Goal: Transaction & Acquisition: Purchase product/service

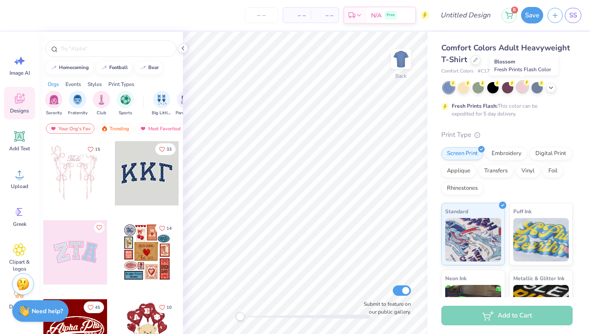
click at [526, 87] on div at bounding box center [522, 86] width 11 height 11
click at [477, 60] on icon at bounding box center [476, 59] width 4 height 4
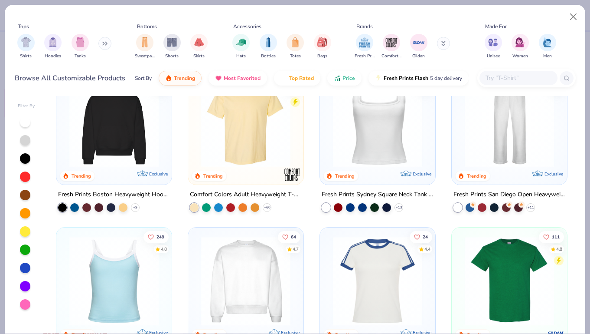
scroll to position [194, 0]
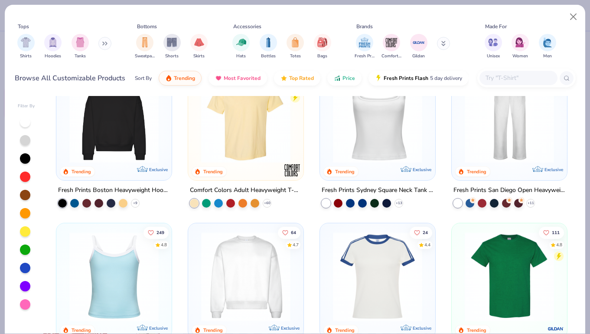
click at [255, 281] on img at bounding box center [246, 276] width 98 height 89
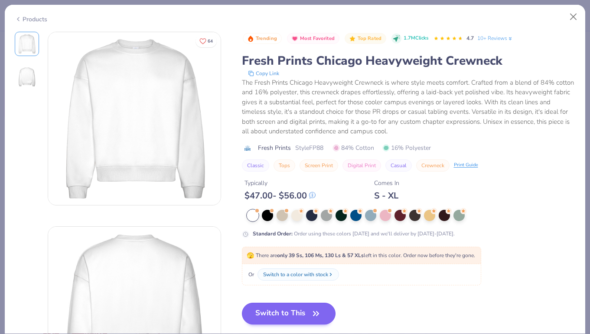
click at [268, 308] on button "Switch to This" at bounding box center [289, 313] width 94 height 22
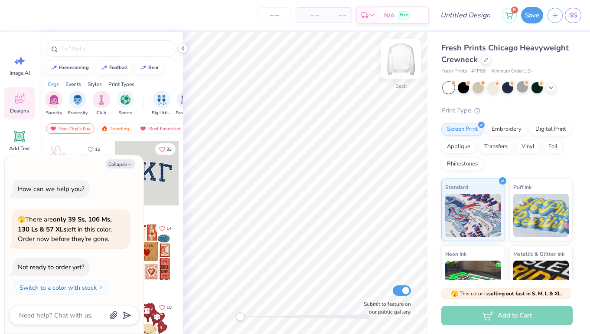
click at [402, 59] on img at bounding box center [401, 59] width 35 height 35
type textarea "x"
click at [107, 50] on input "text" at bounding box center [115, 48] width 111 height 9
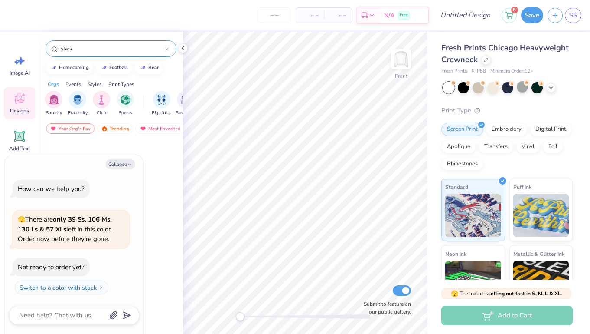
type input "stars"
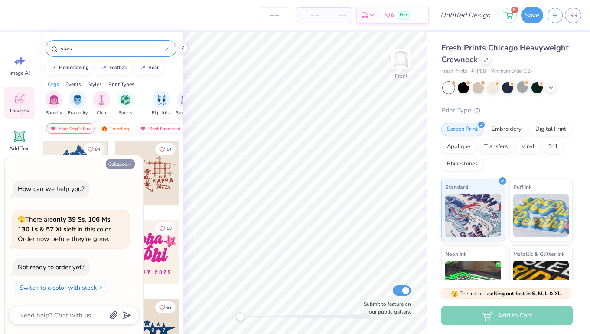
click at [131, 166] on icon "button" at bounding box center [129, 164] width 5 height 5
type textarea "x"
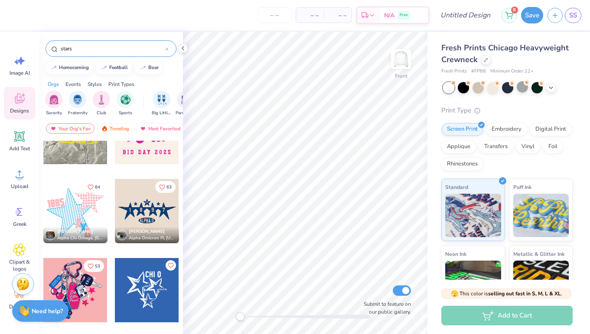
scroll to position [125, 0]
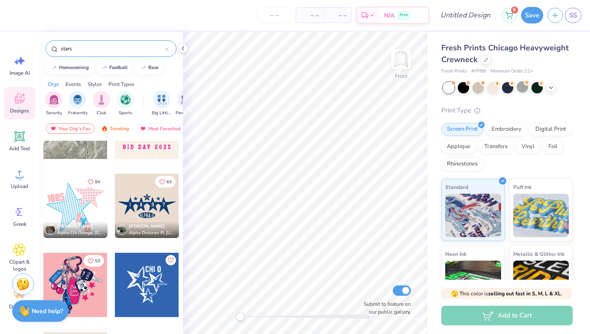
click at [63, 223] on span "[PERSON_NAME]" at bounding box center [75, 226] width 36 height 6
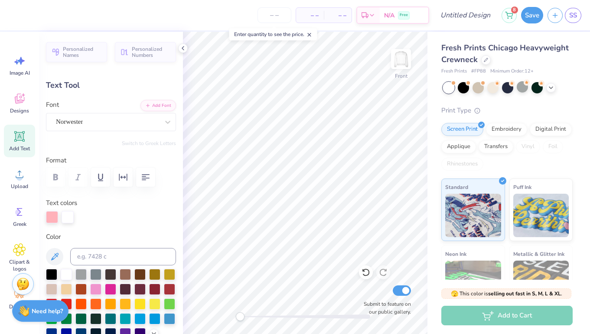
type textarea "EXECS"
type input "1.23"
type input "1.64"
type input "8.69"
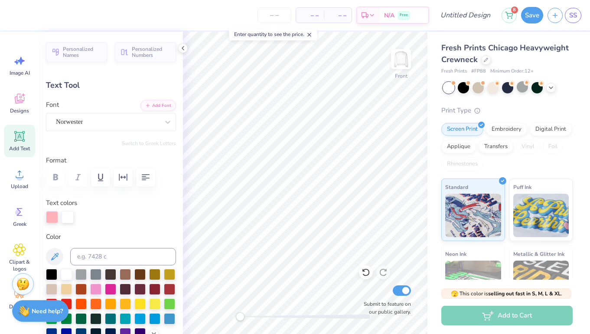
type input "0.0"
type textarea "F"
type input "1.21"
type input "9.52"
type textarea "T"
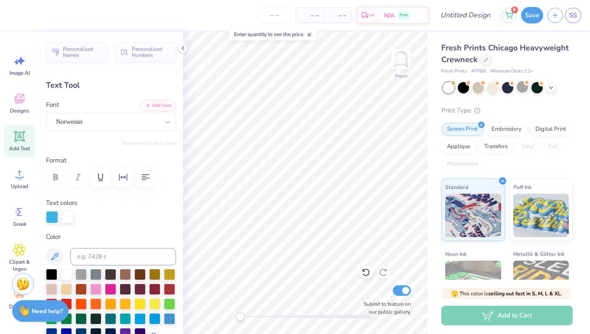
type input "1.00"
type input "10.34"
type textarea "K"
type input "3.95"
type input "1.79"
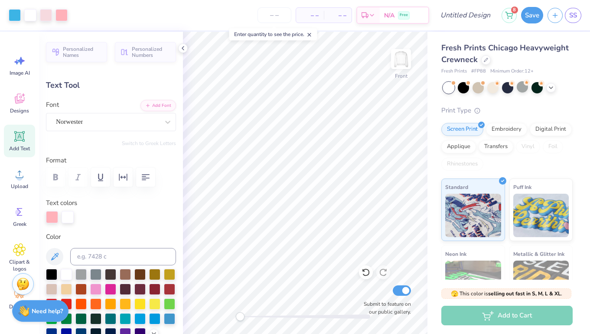
type input "5.25"
type input "-7.6"
type input "5.41"
type input "2.45"
type input "4.78"
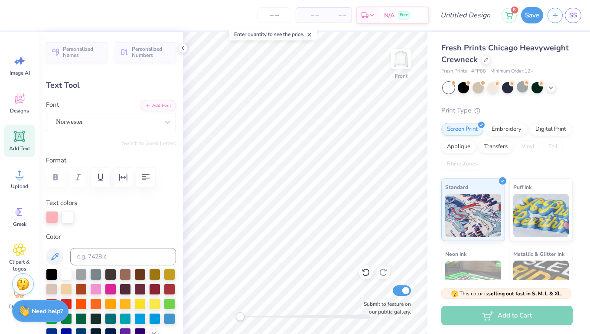
type input "5.23"
type input "2.37"
type input "5.08"
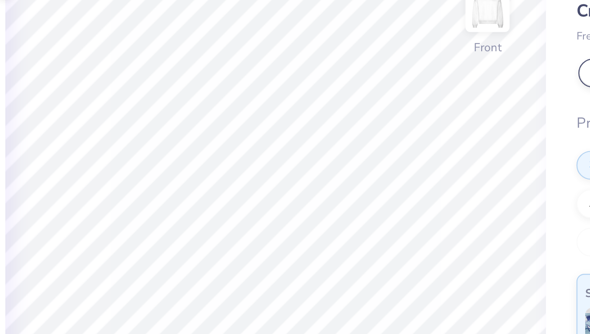
type input "-7.6"
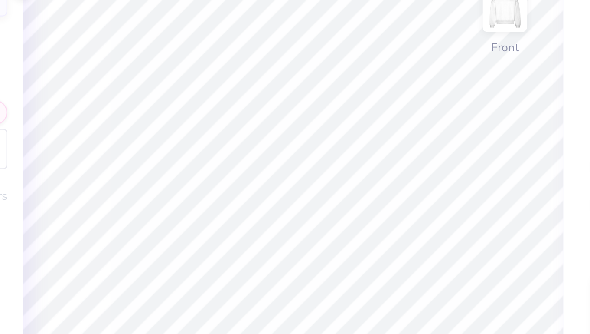
type input "5.30"
type input "2.40"
type input "5.34"
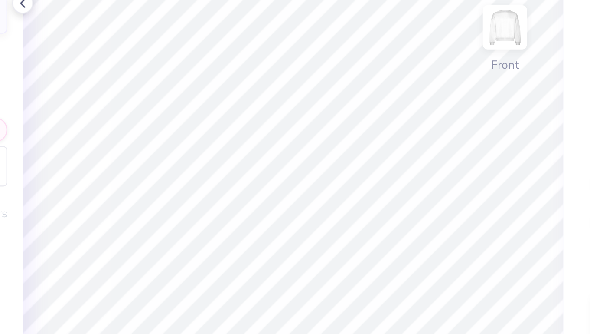
type input "0.0"
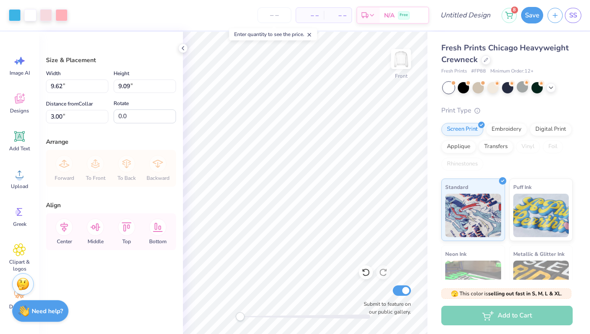
type input "12.56"
type input "11.86"
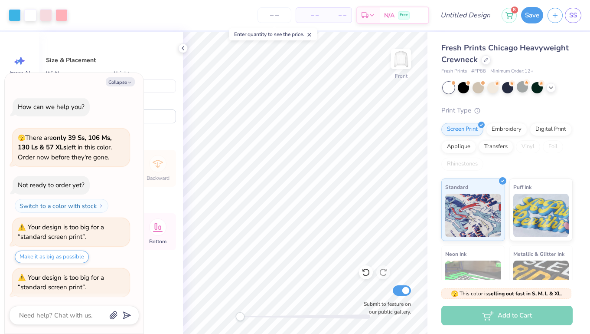
scroll to position [17, 0]
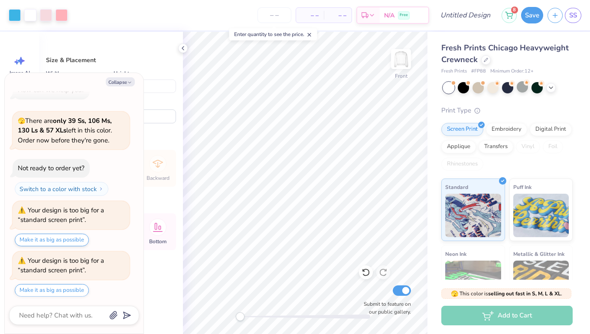
type textarea "x"
type input "13.92"
type input "13.15"
type textarea "x"
type input "14.81"
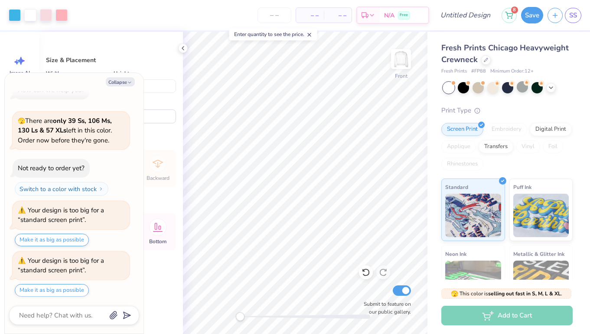
type input "13.99"
type textarea "x"
type input "3.27"
type textarea "x"
type input "3.53"
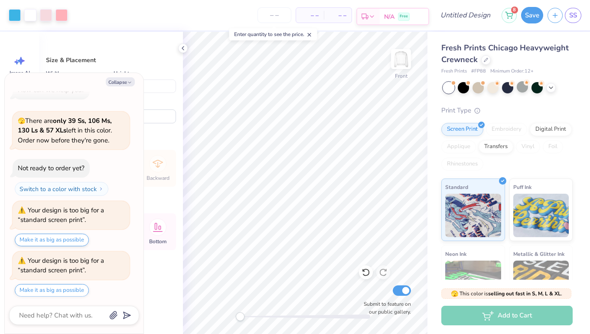
type textarea "x"
type input "3.76"
type textarea "x"
type input "3.71"
click at [64, 15] on div at bounding box center [62, 14] width 12 height 12
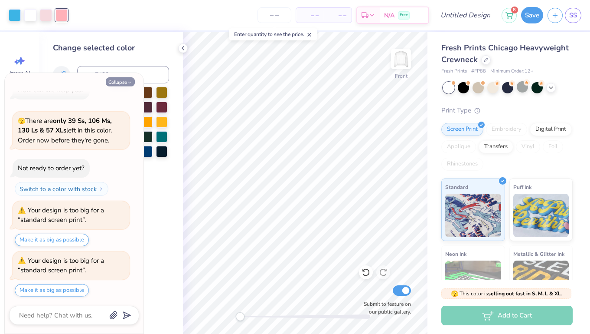
click at [120, 81] on button "Collapse" at bounding box center [120, 81] width 29 height 9
type textarea "x"
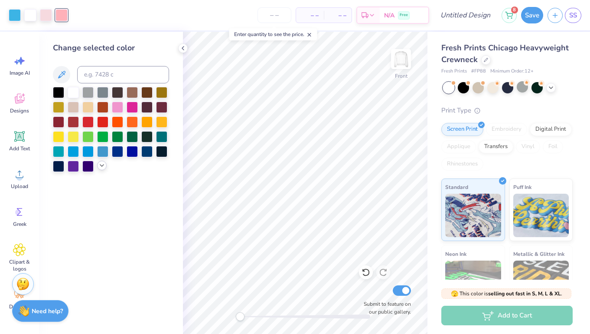
click at [104, 168] on icon at bounding box center [101, 165] width 7 height 7
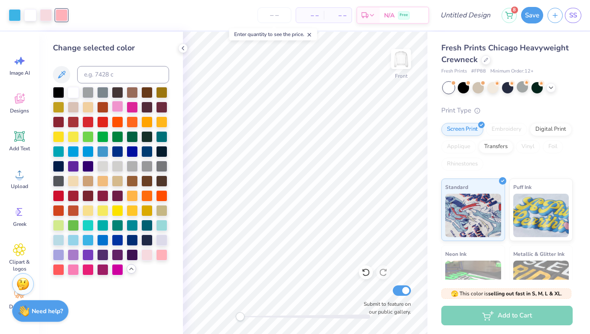
click at [118, 109] on div at bounding box center [117, 106] width 11 height 11
click at [73, 270] on div at bounding box center [73, 268] width 11 height 11
click at [162, 254] on div at bounding box center [161, 253] width 11 height 11
click at [122, 108] on div at bounding box center [117, 106] width 11 height 11
click at [45, 20] on div at bounding box center [46, 14] width 12 height 12
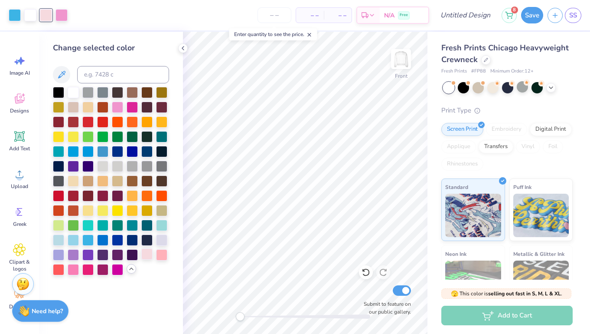
click at [148, 257] on div at bounding box center [146, 253] width 11 height 11
click at [75, 111] on div at bounding box center [73, 106] width 11 height 11
click at [59, 242] on div at bounding box center [58, 238] width 11 height 11
click at [90, 243] on div at bounding box center [87, 238] width 11 height 11
click at [105, 155] on div at bounding box center [102, 150] width 11 height 11
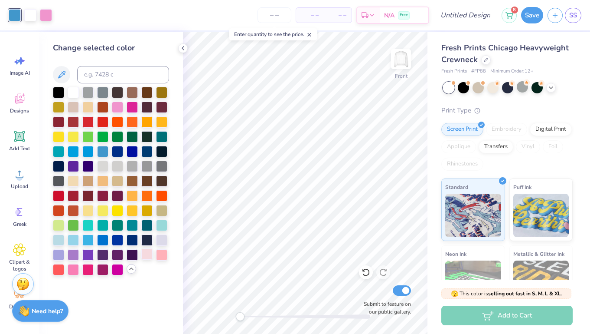
click at [146, 258] on div at bounding box center [146, 253] width 11 height 11
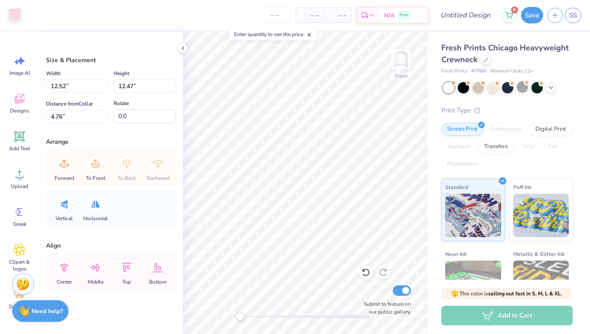
click at [13, 21] on div "Art colors" at bounding box center [10, 15] width 21 height 30
click at [19, 16] on div at bounding box center [15, 14] width 12 height 12
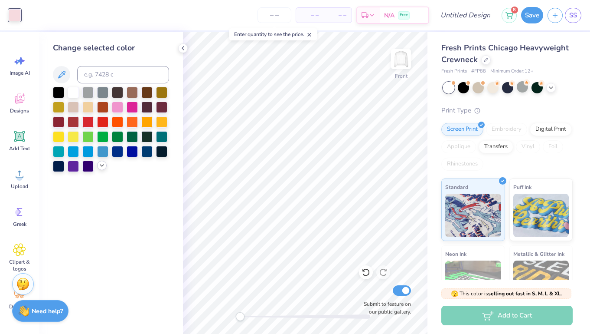
click at [102, 166] on icon at bounding box center [101, 165] width 7 height 7
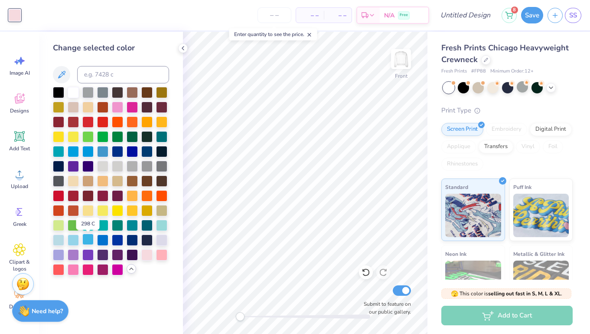
click at [91, 243] on div at bounding box center [87, 238] width 11 height 11
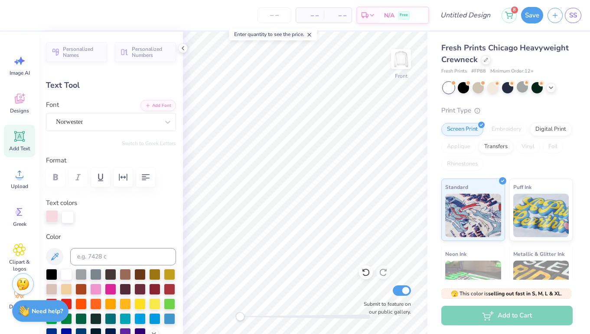
click at [48, 216] on div at bounding box center [52, 216] width 12 height 12
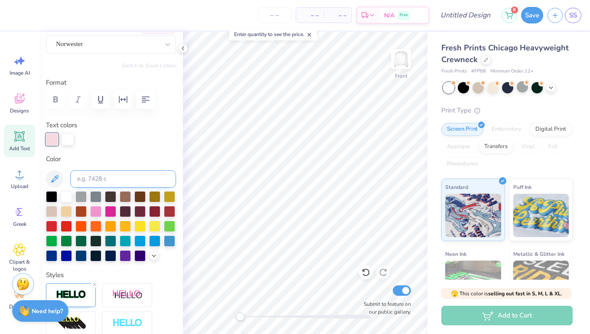
scroll to position [88, 0]
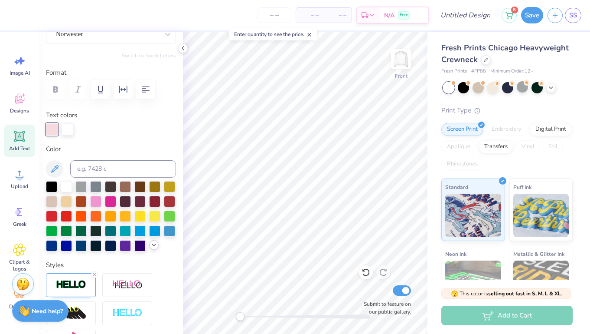
click at [155, 248] on icon at bounding box center [153, 244] width 7 height 7
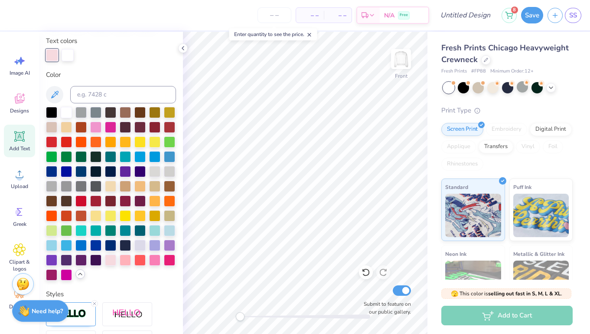
scroll to position [166, 0]
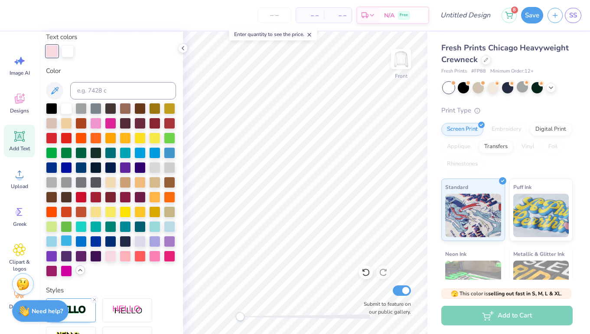
click at [71, 242] on div at bounding box center [66, 240] width 11 height 11
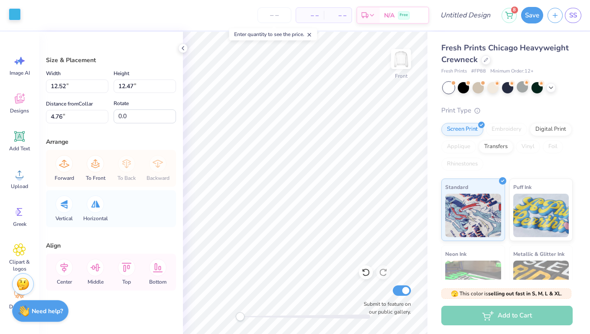
click at [16, 12] on div at bounding box center [15, 14] width 12 height 12
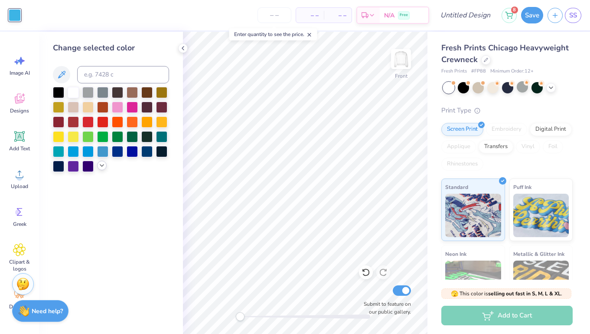
click at [100, 167] on icon at bounding box center [101, 165] width 7 height 7
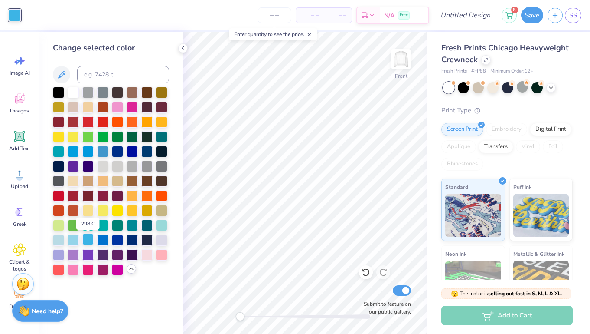
click at [86, 245] on div at bounding box center [87, 238] width 11 height 11
click at [90, 150] on div at bounding box center [87, 150] width 11 height 11
click at [90, 239] on div at bounding box center [87, 238] width 11 height 11
click at [70, 244] on div at bounding box center [73, 238] width 11 height 11
click at [82, 245] on div at bounding box center [87, 238] width 11 height 11
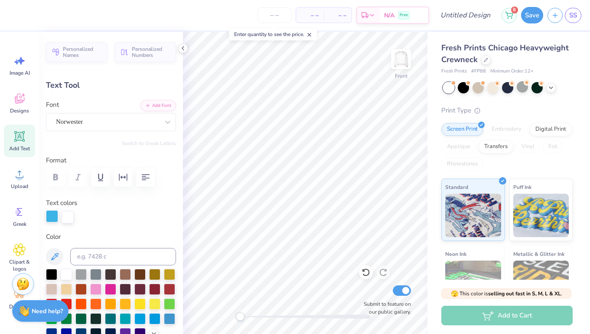
click at [48, 218] on div at bounding box center [52, 216] width 12 height 12
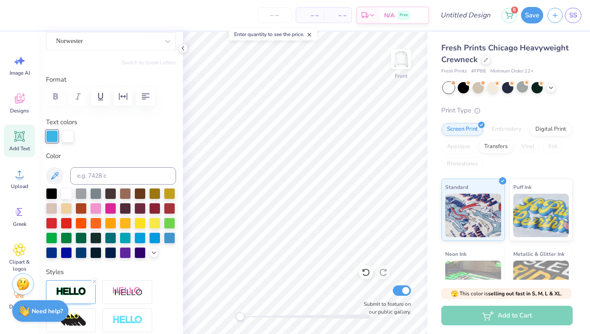
scroll to position [108, 0]
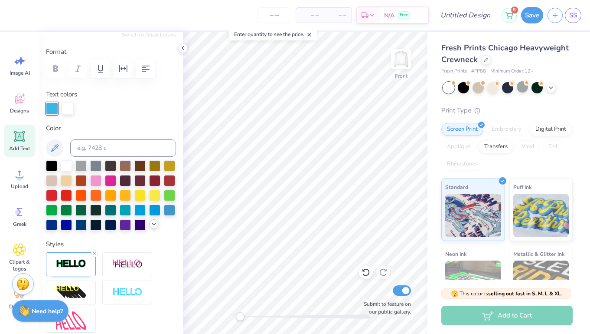
click at [154, 224] on icon at bounding box center [153, 223] width 7 height 7
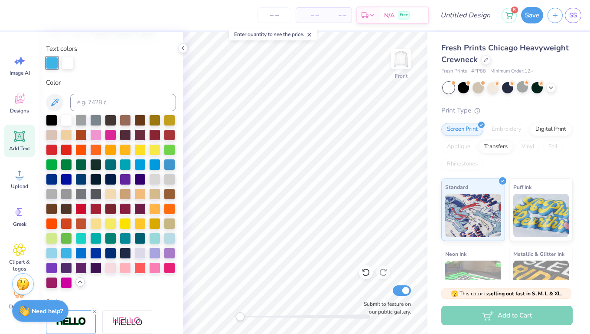
scroll to position [170, 0]
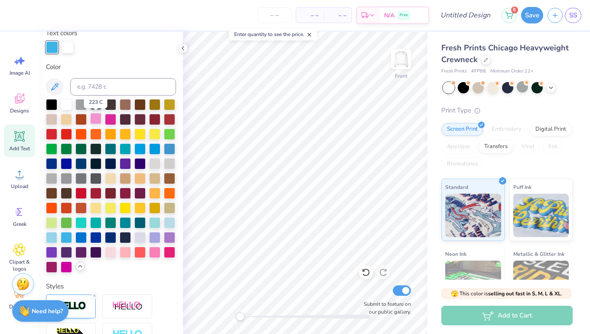
click at [98, 118] on div at bounding box center [95, 118] width 11 height 11
click at [154, 255] on div at bounding box center [154, 250] width 11 height 11
click at [96, 117] on div at bounding box center [95, 118] width 11 height 11
click at [64, 237] on div at bounding box center [66, 236] width 11 height 11
type input "1.69"
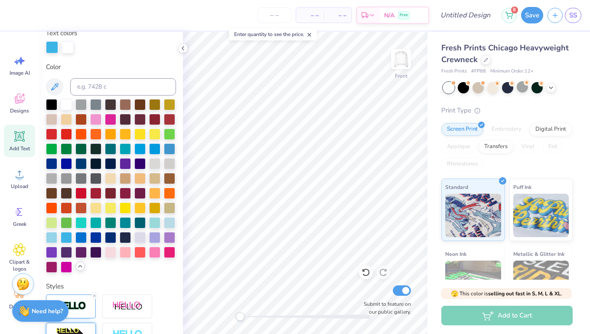
type input "14.84"
type input "1.54"
type input "13.21"
type input "1.69"
type input "14.54"
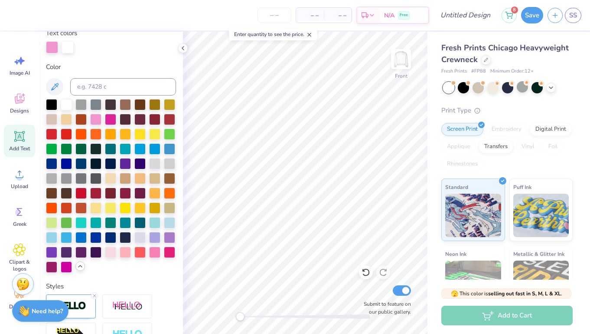
type input "1.54"
type input "13.41"
type input "1.69"
type input "14.54"
type input "1.54"
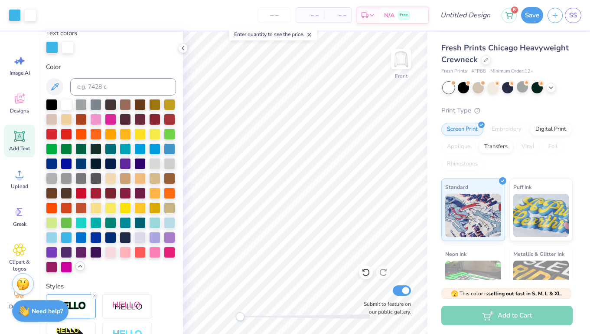
type input "13.41"
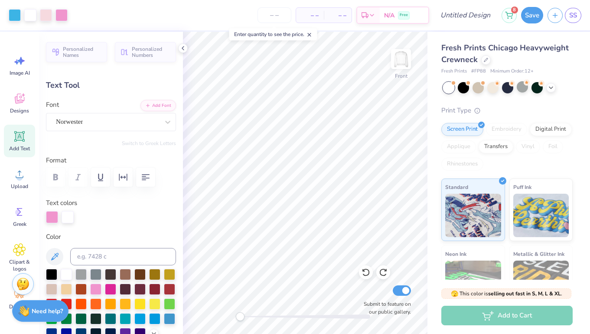
type input "14.54"
type input "1.54"
type input "13.51"
type input "1.69"
type input "14.84"
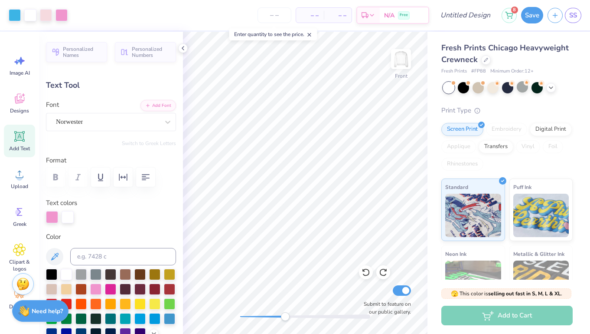
drag, startPoint x: 241, startPoint y: 318, endPoint x: 285, endPoint y: 319, distance: 44.3
click at [285, 319] on div "Accessibility label" at bounding box center [285, 316] width 9 height 9
click at [222, 316] on div "Front Submit to feature on our public gallery." at bounding box center [305, 183] width 245 height 302
click at [273, 16] on input "number" at bounding box center [275, 15] width 34 height 16
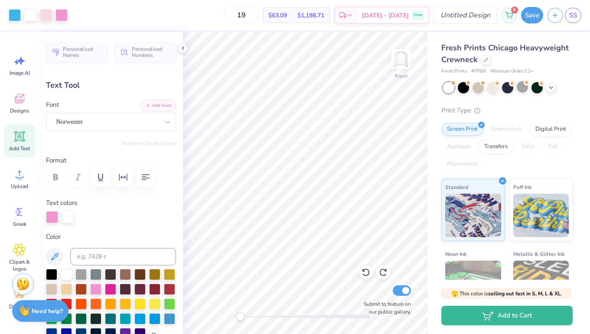
type input "19"
click at [455, 15] on input "Design Title" at bounding box center [476, 15] width 43 height 17
type input "pink and blue stars"
click at [538, 10] on button "Save" at bounding box center [532, 14] width 22 height 16
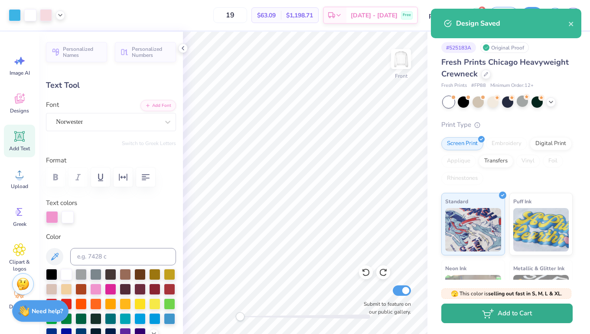
click at [533, 311] on button "Add to Cart" at bounding box center [506, 313] width 131 height 20
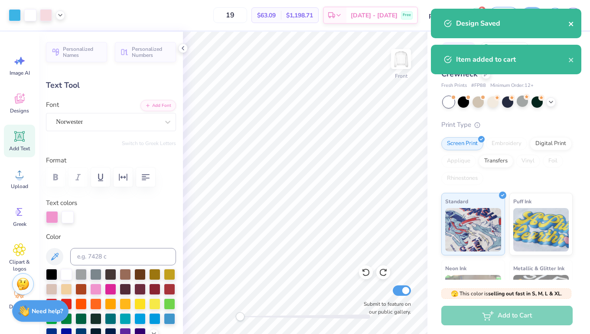
click at [573, 26] on icon "close" at bounding box center [571, 24] width 4 height 4
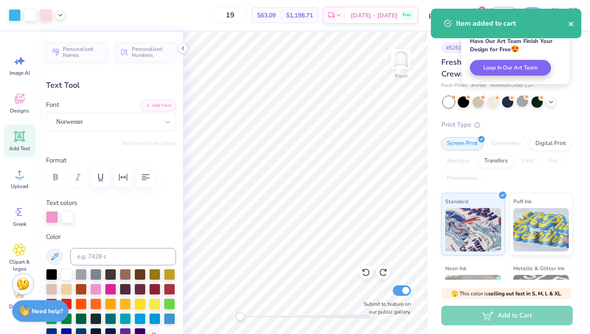
click at [573, 26] on icon "close" at bounding box center [571, 24] width 4 height 4
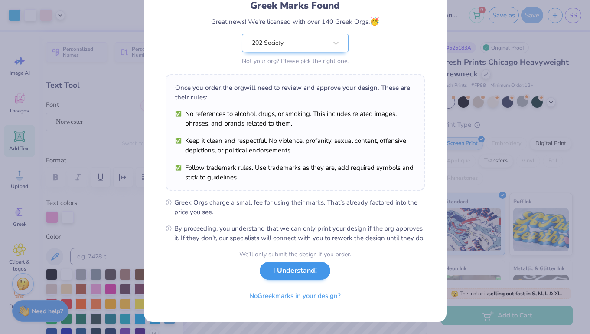
scroll to position [72, 0]
click at [291, 270] on button "I Understand!" at bounding box center [295, 271] width 71 height 18
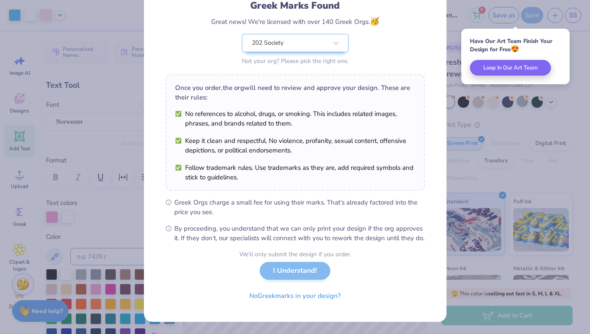
scroll to position [0, 0]
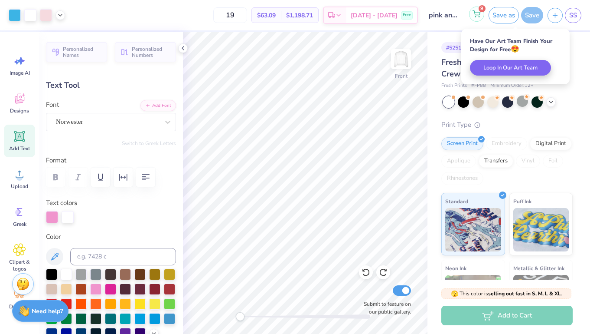
click at [478, 13] on icon at bounding box center [477, 13] width 8 height 7
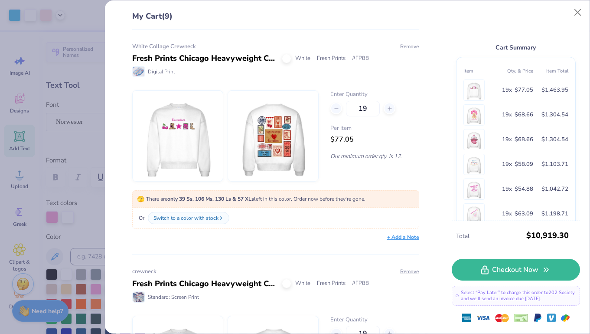
click at [403, 46] on button "Remove" at bounding box center [410, 47] width 20 height 8
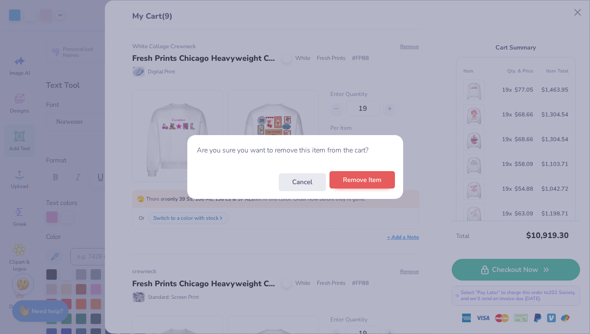
click at [360, 180] on button "Remove Item" at bounding box center [362, 180] width 65 height 18
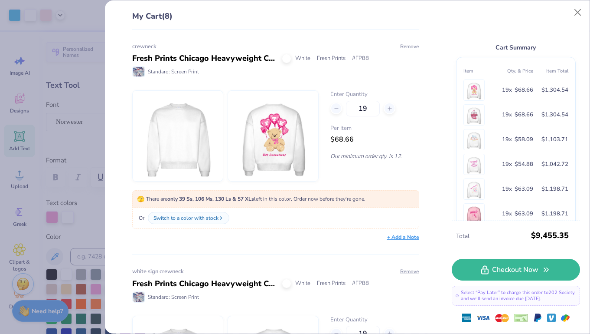
click at [407, 47] on button "Remove" at bounding box center [410, 47] width 20 height 8
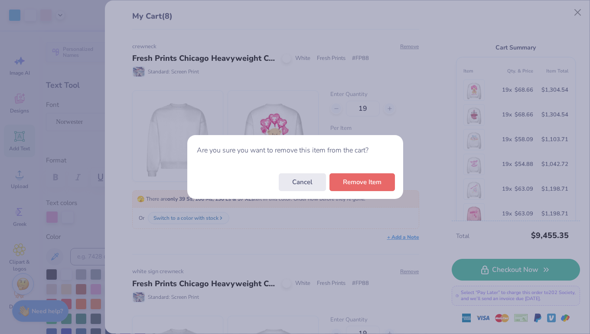
click at [366, 173] on div "Cancel Remove Item" at bounding box center [295, 182] width 216 height 34
click at [365, 180] on button "Remove Item" at bounding box center [362, 180] width 65 height 18
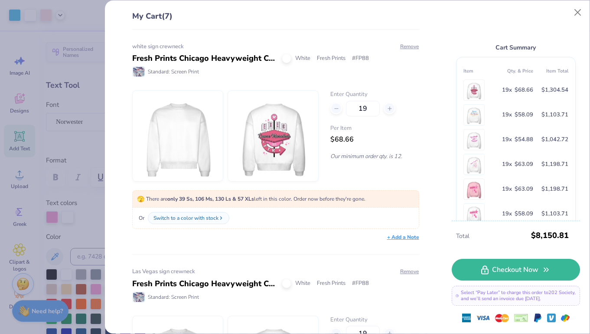
click at [411, 51] on div "white sign crewneck Fresh Prints Chicago Heavyweight Crewneck White Fresh Print…" at bounding box center [275, 60] width 287 height 35
click at [408, 42] on div "white sign crewneck Fresh Prints Chicago Heavyweight Crewneck White Fresh Print…" at bounding box center [272, 181] width 315 height 304
click at [406, 48] on button "Remove" at bounding box center [410, 47] width 20 height 8
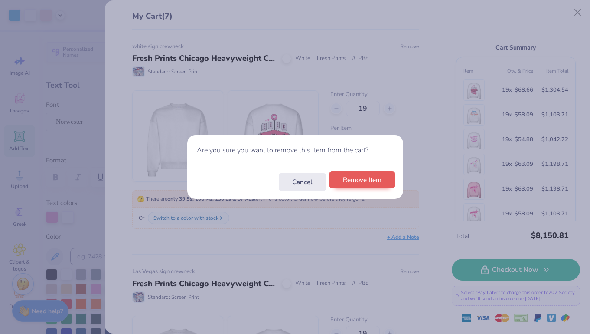
click at [357, 185] on button "Remove Item" at bounding box center [362, 180] width 65 height 18
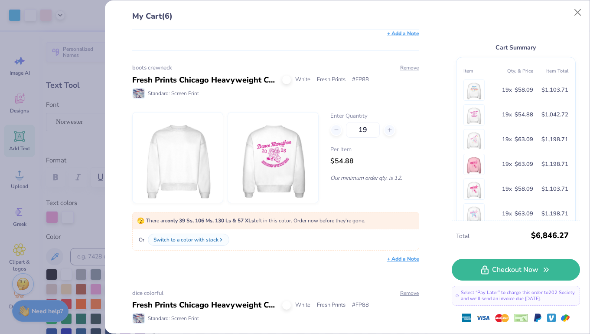
scroll to position [213, 0]
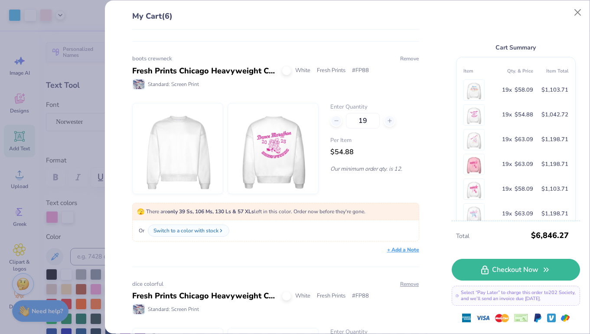
click at [412, 55] on button "Remove" at bounding box center [410, 59] width 20 height 8
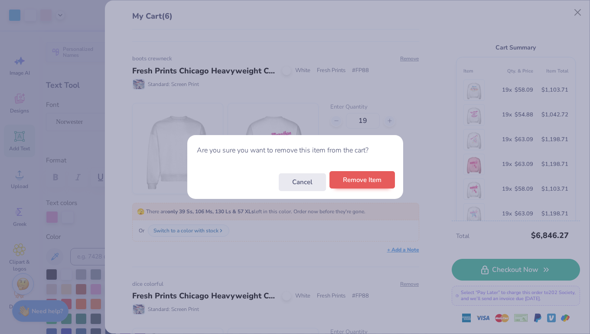
click at [353, 186] on button "Remove Item" at bounding box center [362, 180] width 65 height 18
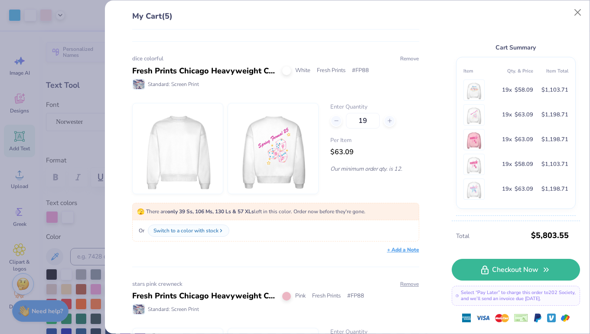
click at [412, 56] on button "Remove" at bounding box center [410, 59] width 20 height 8
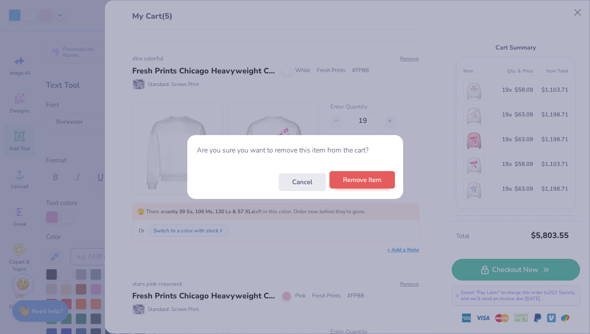
click at [347, 182] on button "Remove Item" at bounding box center [362, 180] width 65 height 18
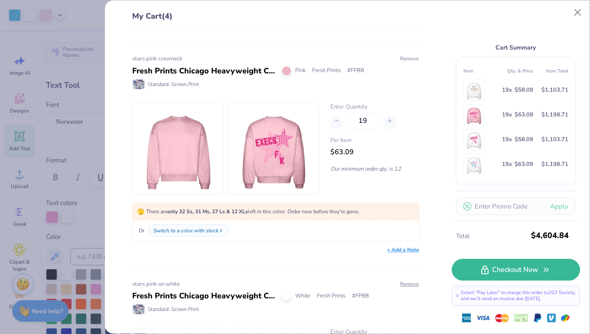
click at [406, 58] on button "Remove" at bounding box center [410, 59] width 20 height 8
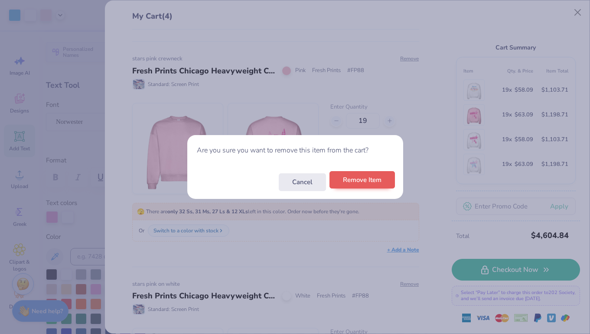
click at [358, 183] on button "Remove Item" at bounding box center [362, 180] width 65 height 18
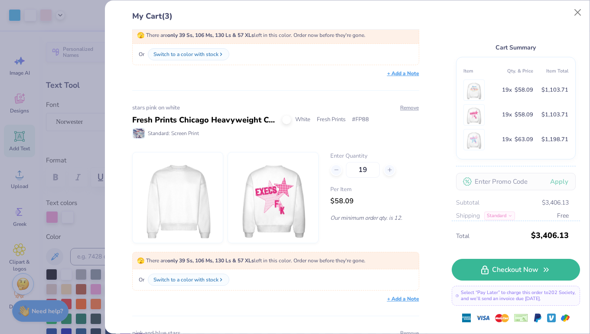
scroll to position [170, 0]
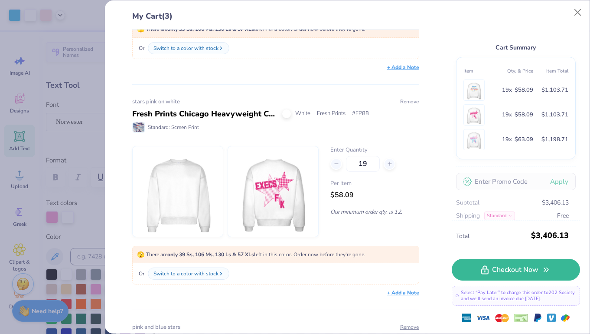
click at [85, 147] on div "My Cart (3) Las Vegas sign crewneck Fresh Prints Chicago Heavyweight Crewneck W…" at bounding box center [295, 167] width 590 height 334
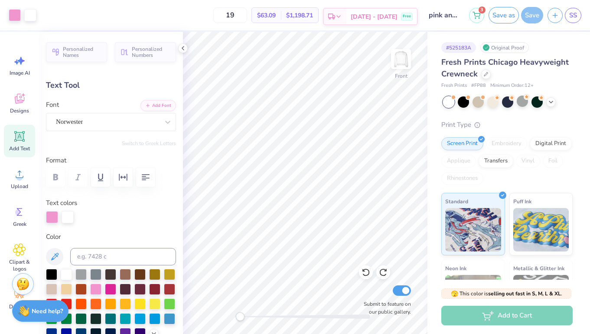
type input "8.16"
type input "3.70"
type input "7.17"
click at [52, 219] on div at bounding box center [52, 216] width 12 height 12
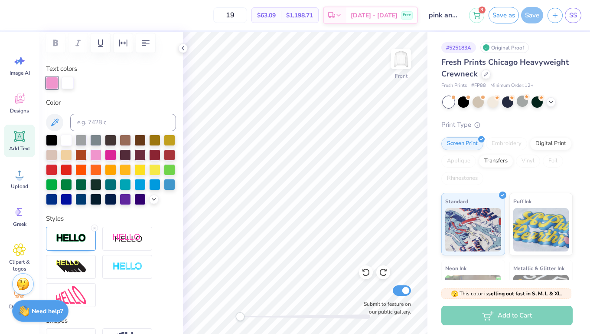
scroll to position [128, 0]
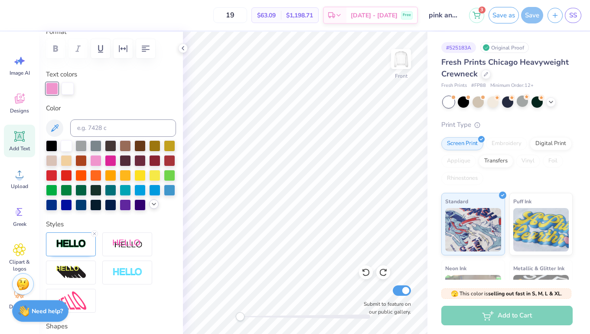
click at [154, 206] on icon at bounding box center [153, 203] width 7 height 7
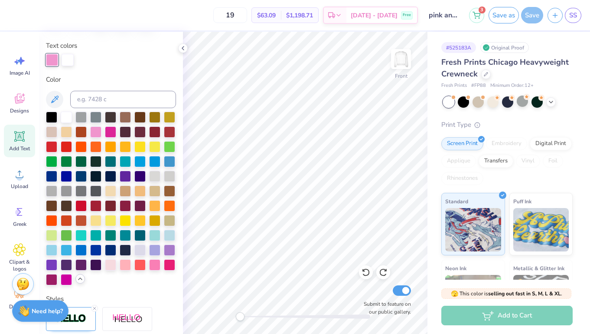
scroll to position [157, 0]
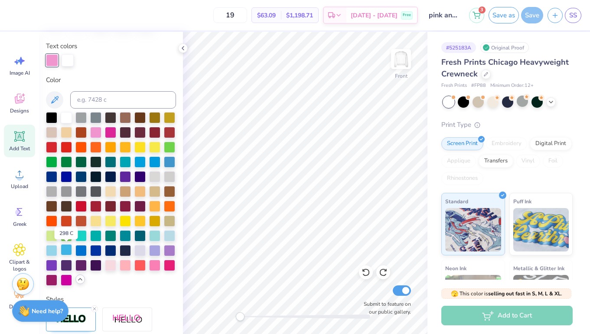
click at [67, 252] on div at bounding box center [66, 249] width 11 height 11
type input "0.0"
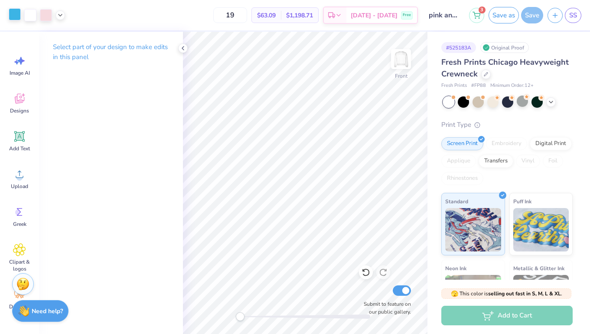
click at [12, 14] on div at bounding box center [15, 14] width 12 height 12
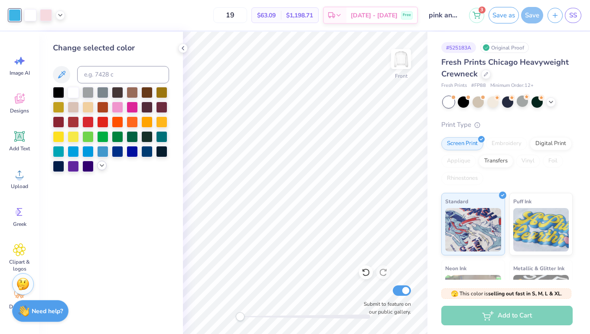
click at [105, 169] on icon at bounding box center [101, 165] width 7 height 7
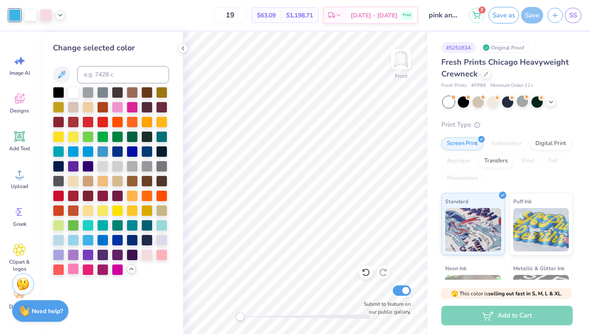
click at [72, 272] on div at bounding box center [73, 268] width 11 height 11
click at [116, 109] on div at bounding box center [117, 106] width 11 height 11
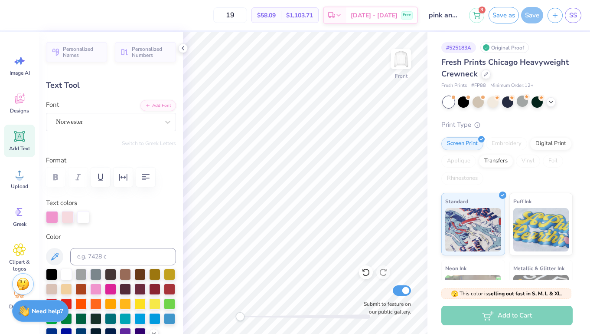
click at [44, 217] on div "Personalized Names Personalized Numbers Text Tool Add Font Font Norwester Switc…" at bounding box center [111, 183] width 144 height 302
click at [49, 217] on div at bounding box center [52, 216] width 12 height 12
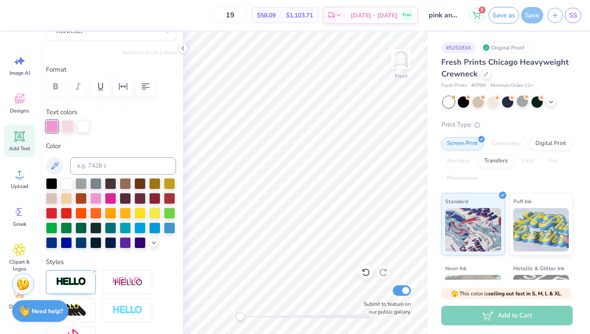
scroll to position [104, 0]
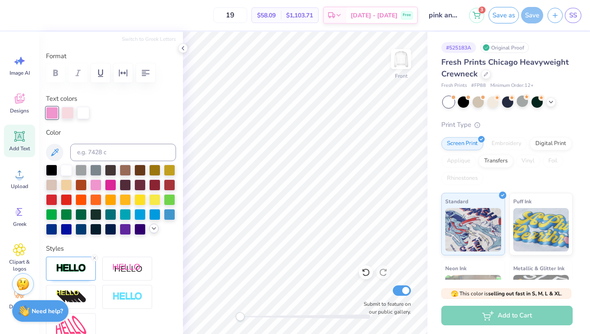
click at [154, 229] on icon at bounding box center [153, 228] width 7 height 7
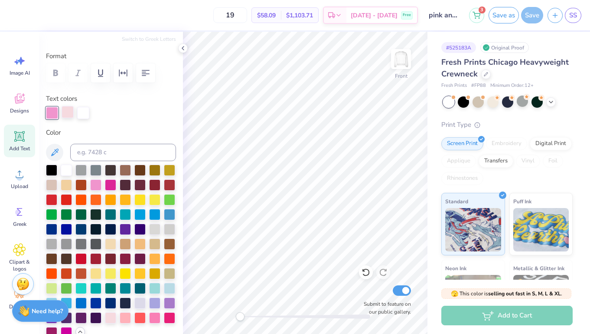
click at [70, 111] on div at bounding box center [68, 112] width 12 height 12
click at [67, 170] on div at bounding box center [66, 169] width 11 height 11
click at [93, 185] on div at bounding box center [95, 183] width 11 height 11
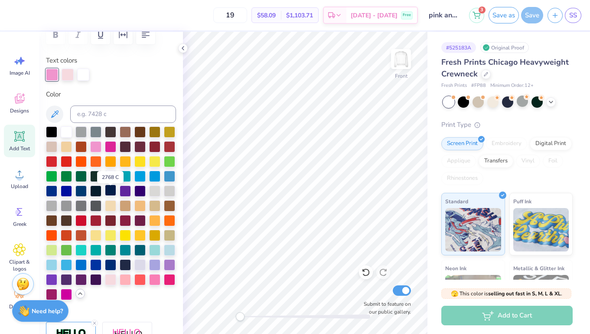
scroll to position [154, 0]
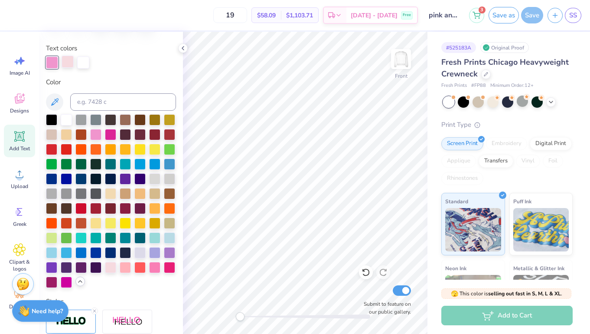
click at [71, 58] on div at bounding box center [68, 62] width 12 height 12
click at [99, 134] on div at bounding box center [95, 133] width 11 height 11
click at [81, 64] on div at bounding box center [83, 62] width 12 height 12
click at [82, 121] on div at bounding box center [80, 118] width 11 height 11
click at [63, 121] on div at bounding box center [66, 118] width 11 height 11
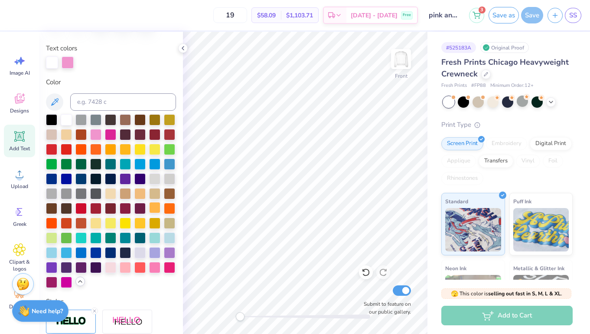
click at [160, 209] on div at bounding box center [154, 207] width 11 height 11
click at [96, 197] on div at bounding box center [95, 192] width 11 height 11
type input "0.0"
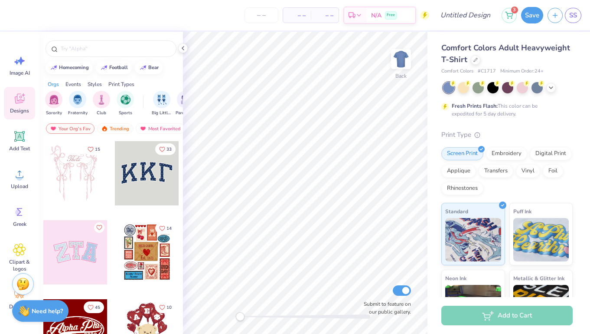
click at [517, 23] on div "3 Save SS" at bounding box center [546, 15] width 88 height 30
click at [516, 22] on div "3" at bounding box center [509, 15] width 15 height 15
click at [513, 21] on button "3" at bounding box center [509, 14] width 15 height 15
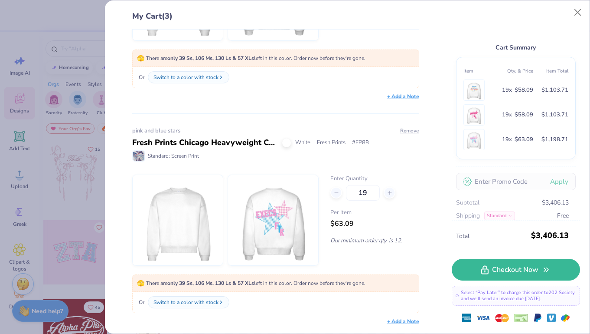
scroll to position [365, 0]
click at [227, 144] on div "Fresh Prints Chicago Heavyweight Crewneck" at bounding box center [204, 143] width 144 height 12
click at [246, 212] on img at bounding box center [273, 220] width 75 height 90
click at [280, 221] on img at bounding box center [273, 220] width 75 height 90
click at [203, 140] on div "Fresh Prints Chicago Heavyweight Crewneck" at bounding box center [204, 143] width 144 height 12
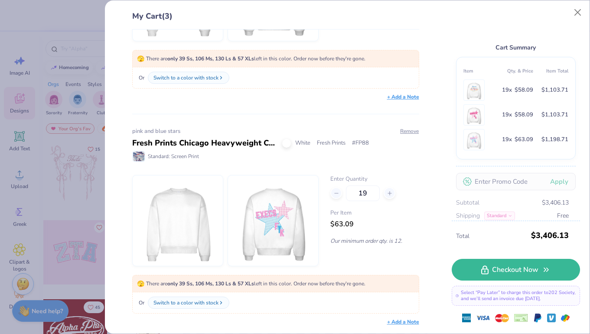
click at [280, 155] on div "Standard: Screen Print" at bounding box center [275, 155] width 287 height 11
click at [214, 141] on div "Fresh Prints Chicago Heavyweight Crewneck" at bounding box center [204, 143] width 144 height 12
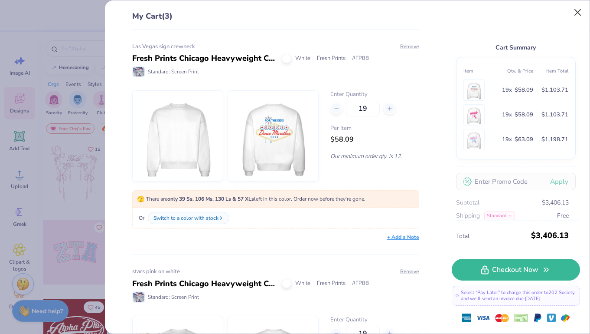
scroll to position [0, 0]
click at [579, 16] on button "Close" at bounding box center [578, 12] width 16 height 16
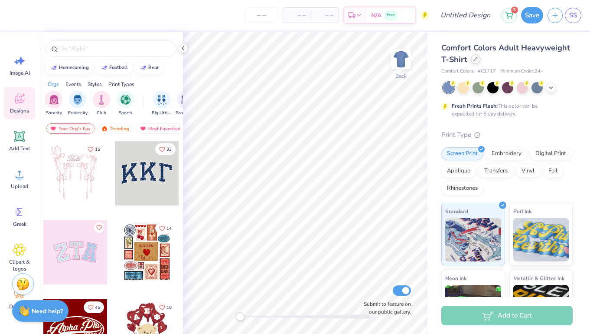
click at [479, 59] on div at bounding box center [476, 59] width 10 height 10
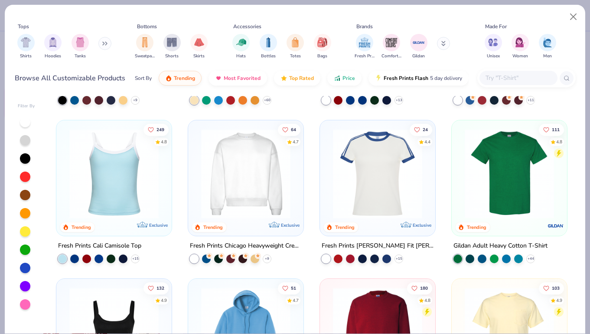
scroll to position [290, 0]
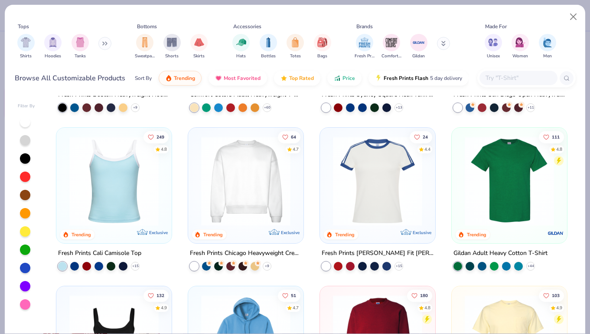
click at [293, 196] on img at bounding box center [246, 180] width 98 height 89
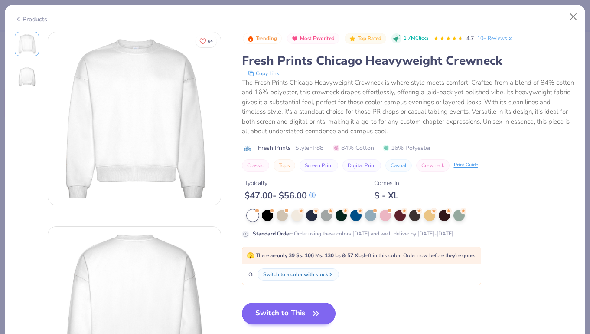
click at [311, 311] on icon "button" at bounding box center [316, 313] width 12 height 12
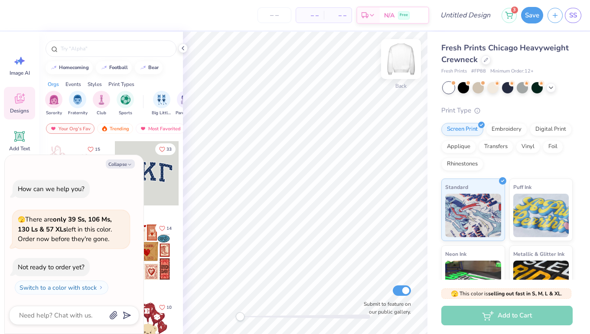
click at [401, 58] on img at bounding box center [401, 59] width 35 height 35
click at [120, 166] on button "Collapse" at bounding box center [120, 163] width 29 height 9
type textarea "x"
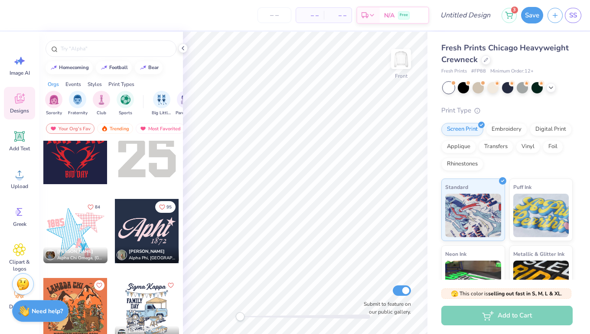
scroll to position [1916, 0]
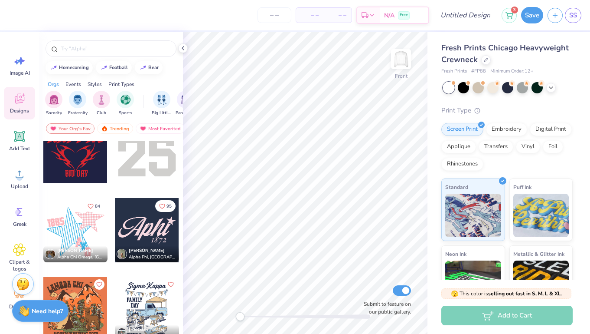
click at [81, 226] on div at bounding box center [75, 230] width 64 height 64
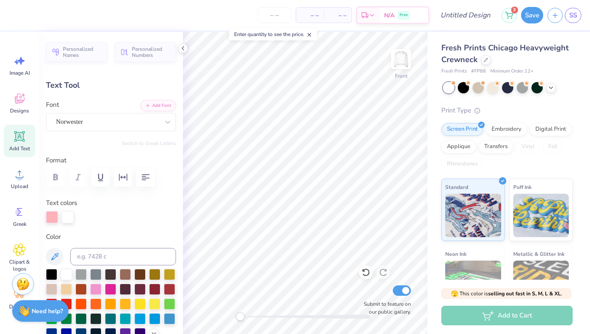
type textarea "EXECS"
type input "0.0"
type input "1.23"
type input "1.64"
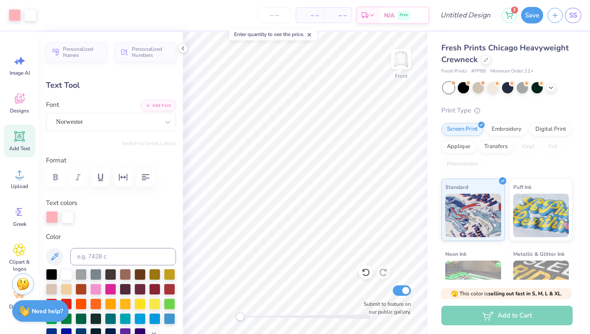
type input "8.69"
type textarea "F"
type input "1.21"
type input "9.52"
type textarea "T"
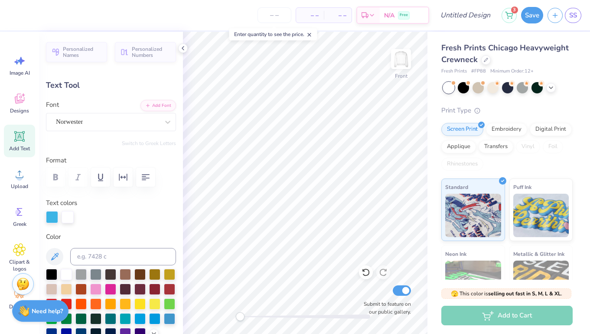
type input "1.00"
type input "10.34"
type textarea "K"
click at [61, 20] on div at bounding box center [62, 14] width 12 height 12
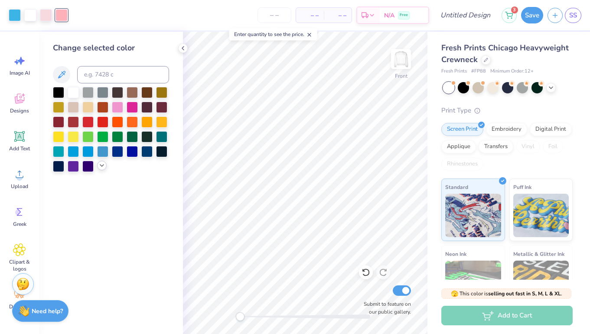
click at [100, 169] on icon at bounding box center [101, 165] width 7 height 7
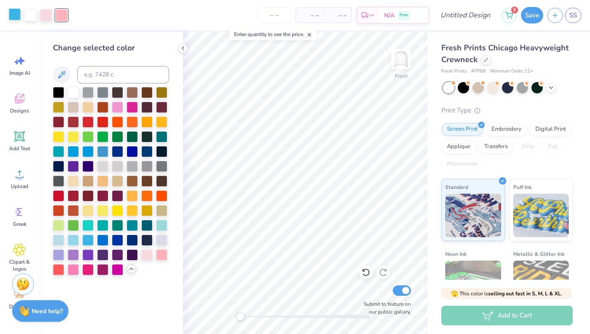
click at [15, 13] on div at bounding box center [15, 14] width 12 height 12
click at [87, 153] on div at bounding box center [87, 150] width 11 height 11
click at [90, 242] on div at bounding box center [87, 238] width 11 height 11
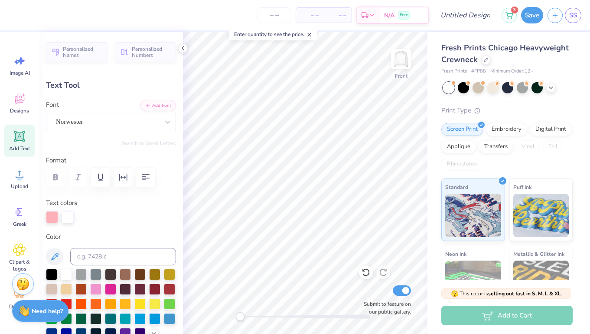
type input "0.0"
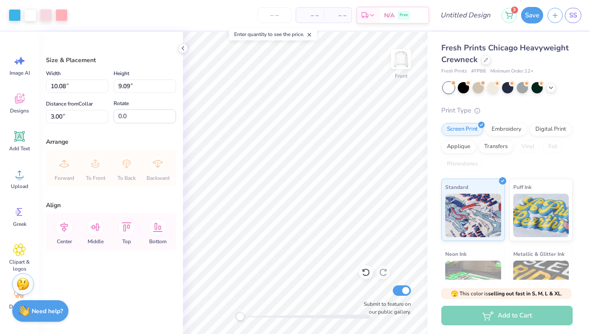
type input "13.14"
type input "11.85"
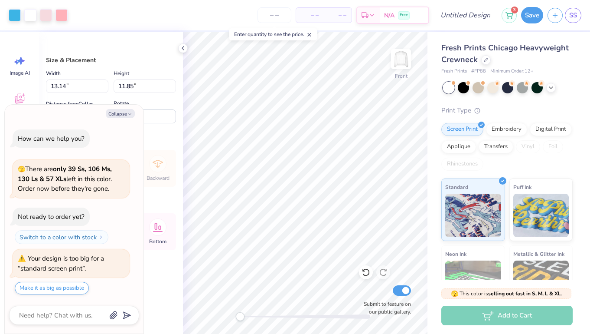
type textarea "x"
type input "14.31"
type input "12.90"
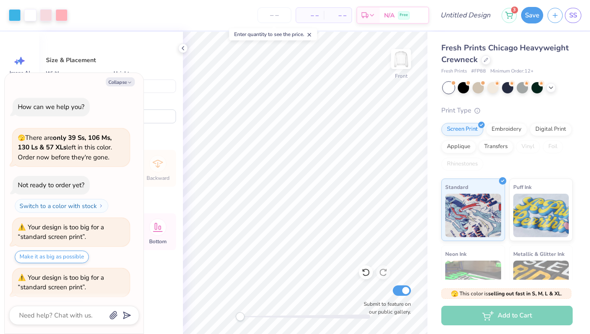
scroll to position [17, 0]
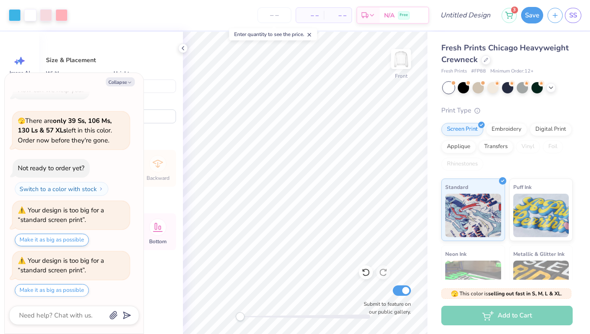
type textarea "x"
type input "14.84"
type input "13.39"
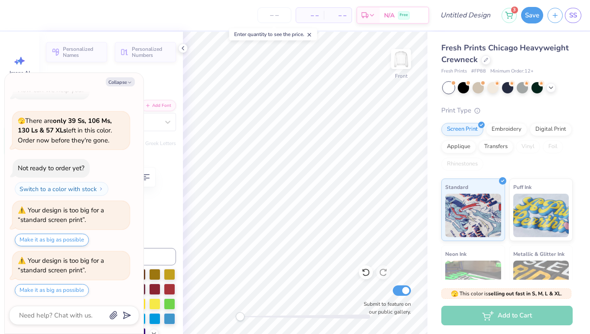
type textarea "x"
type input "5.59"
type input "2.54"
type input "7.05"
type textarea "x"
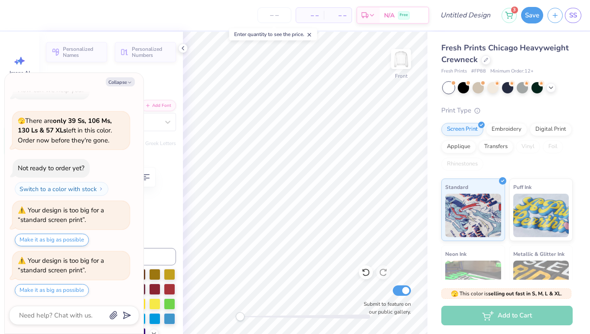
type input "7.40"
type input "3.36"
type input "6.22"
type textarea "x"
type input "0.0"
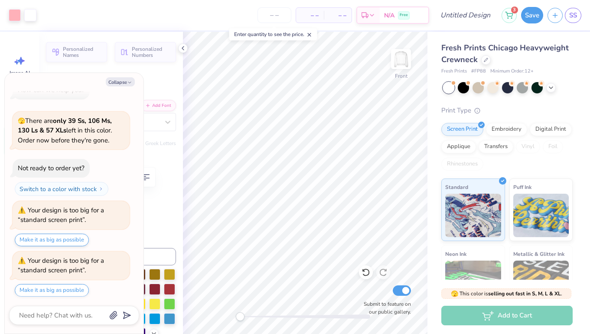
type textarea "x"
type input "-7.6"
type textarea "x"
type input "7.73"
type input "3.51"
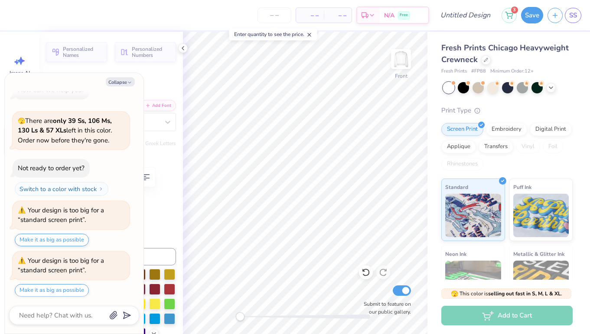
type input "6.18"
type textarea "x"
type input "0.0"
type textarea "x"
type input "6.20"
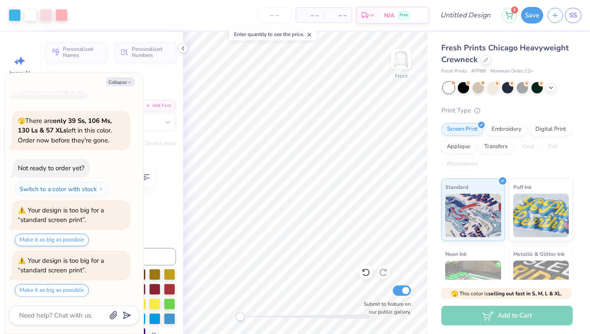
type input "-7.6"
click at [124, 82] on button "Collapse" at bounding box center [120, 81] width 29 height 9
type textarea "x"
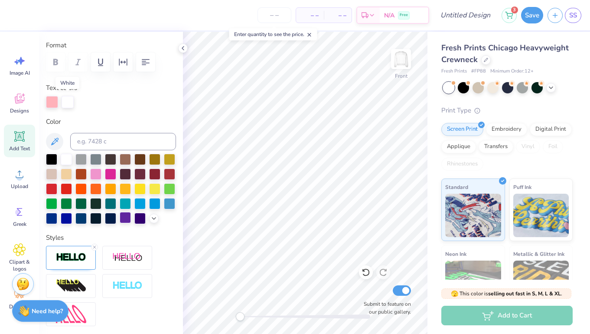
scroll to position [118, 0]
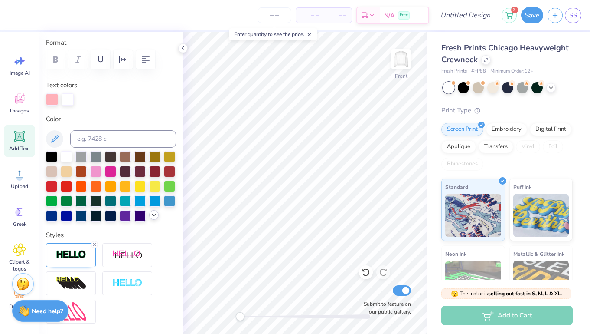
click at [151, 213] on icon at bounding box center [153, 214] width 7 height 7
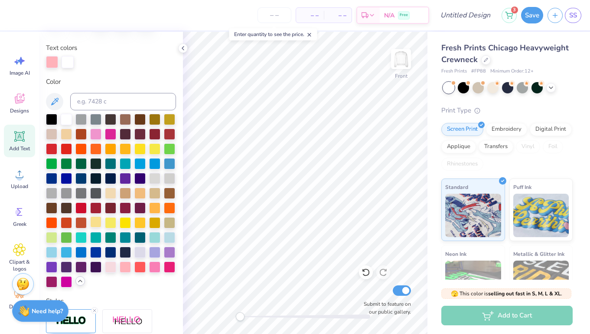
scroll to position [154, 0]
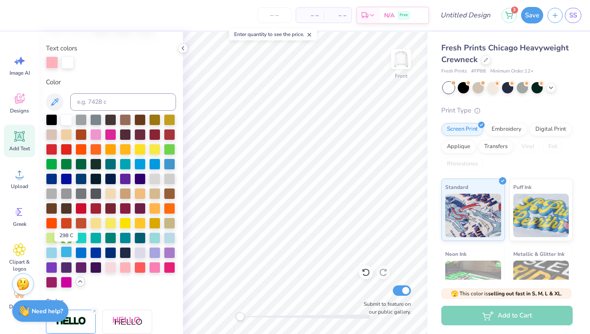
click at [67, 253] on div at bounding box center [66, 251] width 11 height 11
click at [66, 58] on div at bounding box center [68, 62] width 12 height 12
click at [50, 253] on div at bounding box center [51, 251] width 11 height 11
type input "0.0"
type input "1.47"
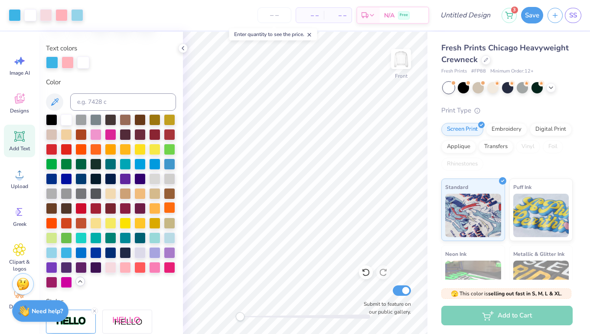
type input "2.74"
type input "11.23"
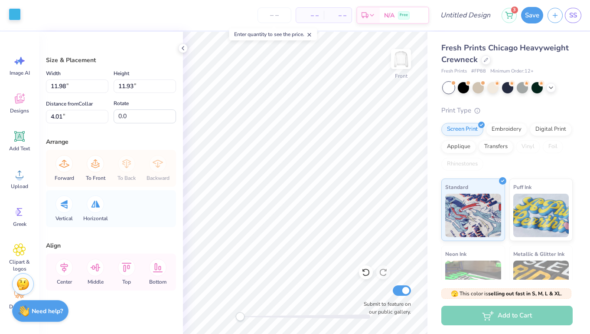
click at [16, 18] on div at bounding box center [15, 14] width 12 height 12
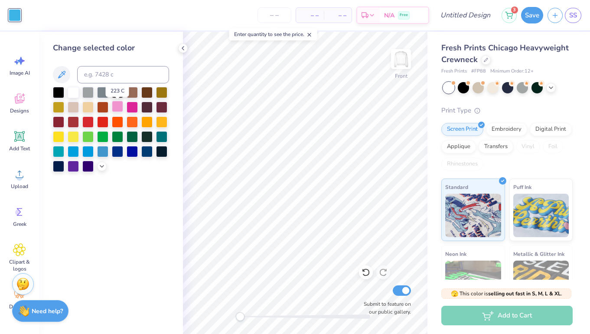
click at [121, 111] on div at bounding box center [117, 106] width 11 height 11
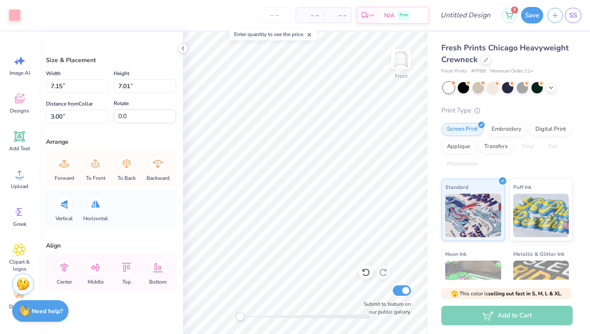
type input "6.95"
type input "6.79"
type input "3.14"
click at [18, 20] on div at bounding box center [15, 14] width 12 height 12
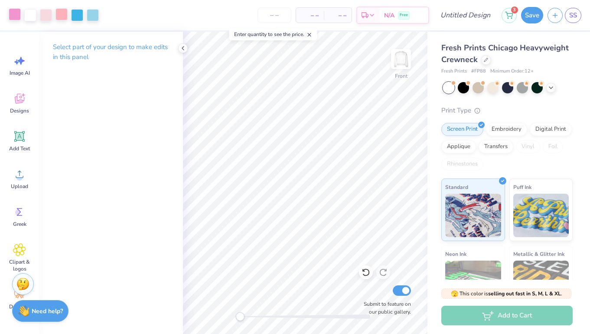
click at [63, 16] on div at bounding box center [62, 14] width 12 height 12
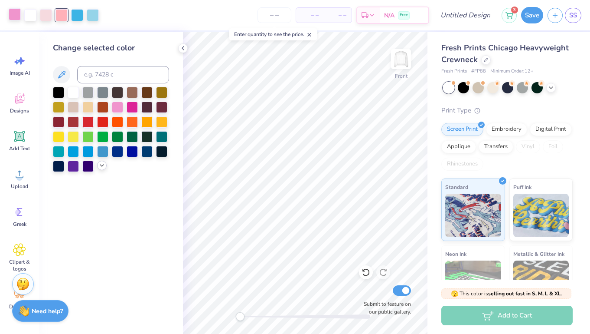
click at [101, 169] on icon at bounding box center [101, 165] width 7 height 7
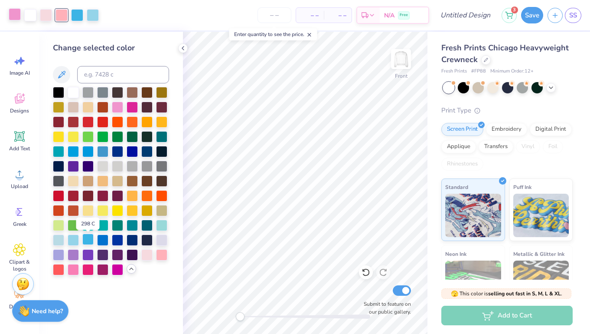
click at [88, 243] on div at bounding box center [87, 238] width 11 height 11
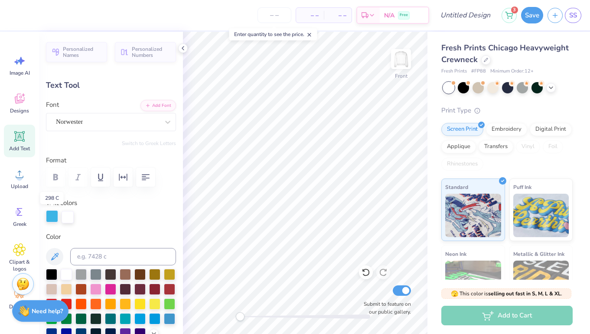
click at [53, 217] on div at bounding box center [52, 216] width 12 height 12
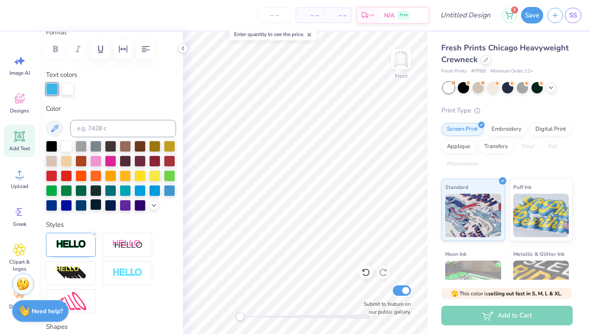
scroll to position [140, 0]
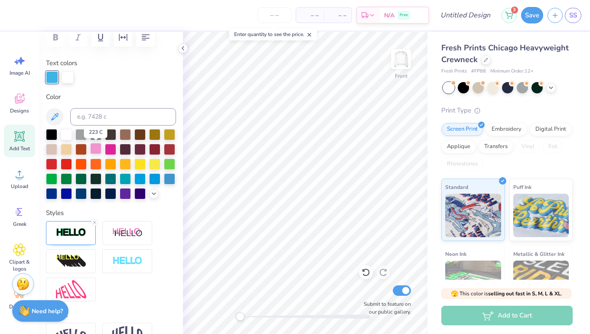
click at [99, 148] on div at bounding box center [95, 148] width 11 height 11
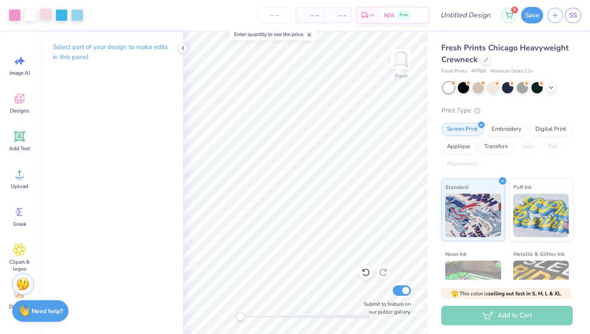
click at [52, 17] on div at bounding box center [46, 14] width 12 height 12
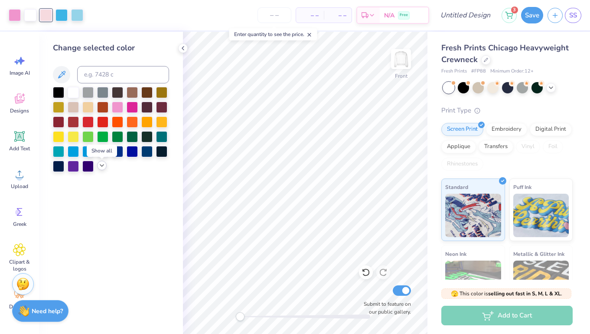
click at [102, 167] on icon at bounding box center [101, 165] width 7 height 7
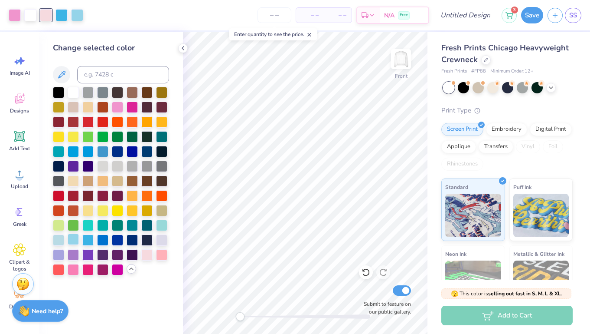
click at [72, 241] on div at bounding box center [73, 238] width 11 height 11
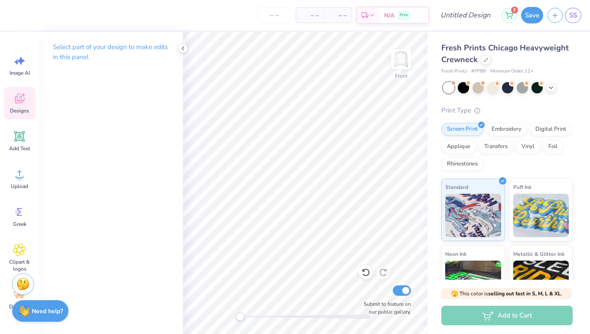
click at [19, 108] on span "Designs" at bounding box center [19, 110] width 19 height 7
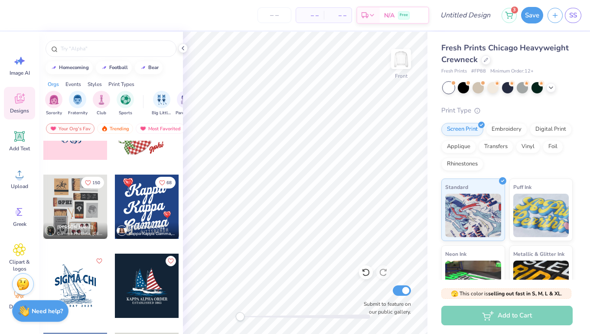
scroll to position [3753, 0]
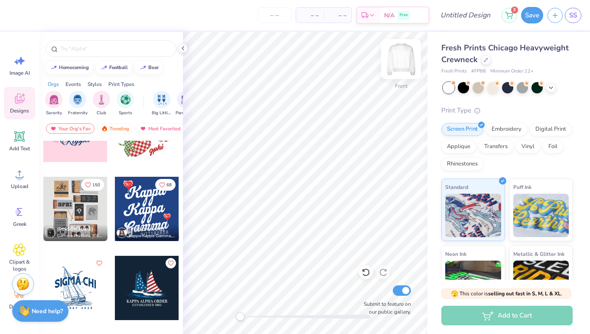
click at [409, 65] on img at bounding box center [401, 59] width 35 height 35
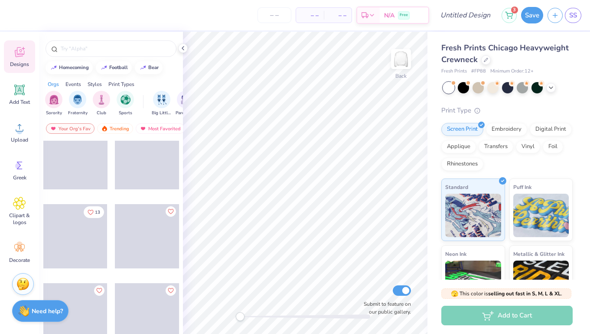
scroll to position [11385, 0]
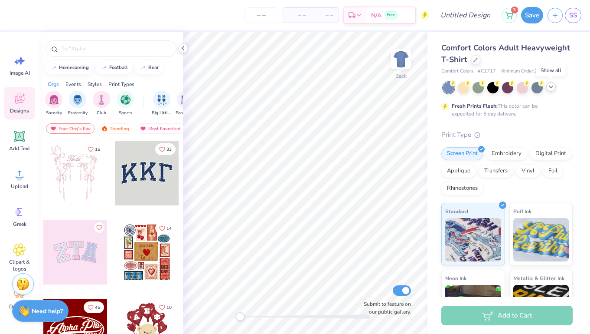
click at [552, 87] on icon at bounding box center [551, 86] width 7 height 7
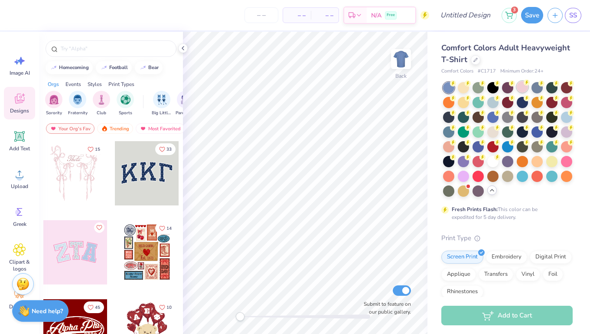
click at [523, 84] on div at bounding box center [522, 86] width 11 height 11
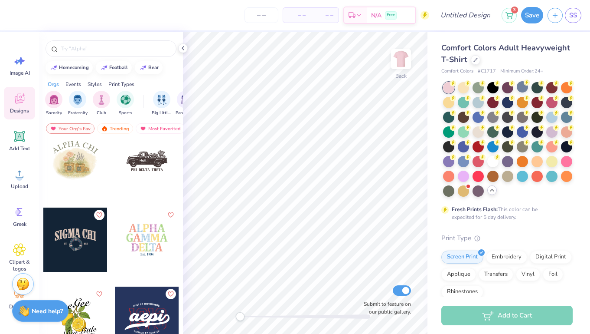
scroll to position [13693, 0]
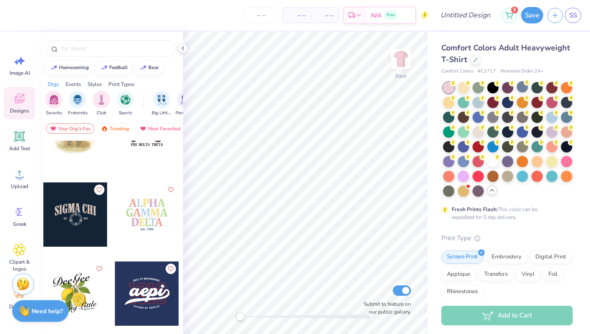
click at [146, 229] on div at bounding box center [147, 214] width 64 height 64
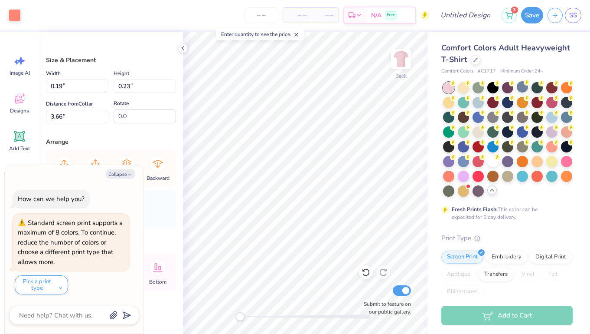
type textarea "x"
type input "0.23"
type input "3.49"
type textarea "x"
type input "10.24"
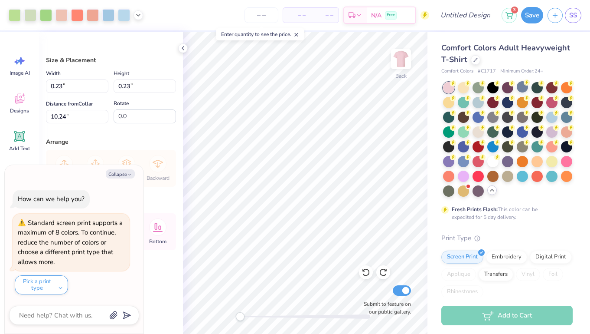
type textarea "x"
type input "12.00"
type input "9.18"
type input "3.00"
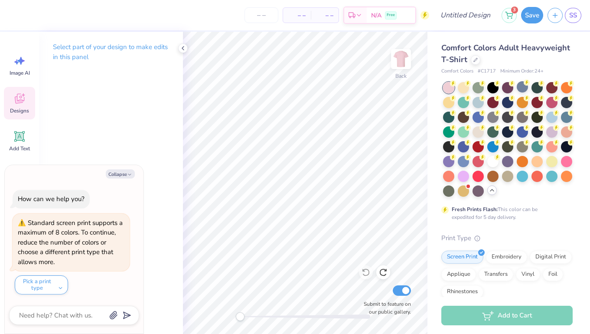
click at [15, 108] on span "Designs" at bounding box center [19, 110] width 19 height 7
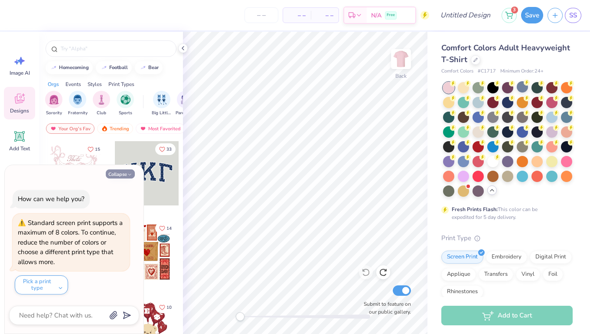
click at [120, 175] on button "Collapse" at bounding box center [120, 173] width 29 height 9
type textarea "x"
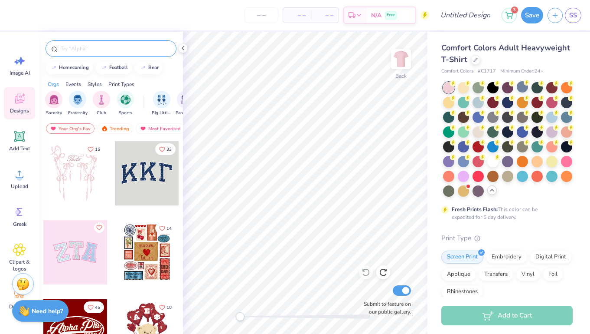
click at [114, 47] on input "text" at bounding box center [115, 48] width 111 height 9
click at [100, 45] on input "text" at bounding box center [115, 48] width 111 height 9
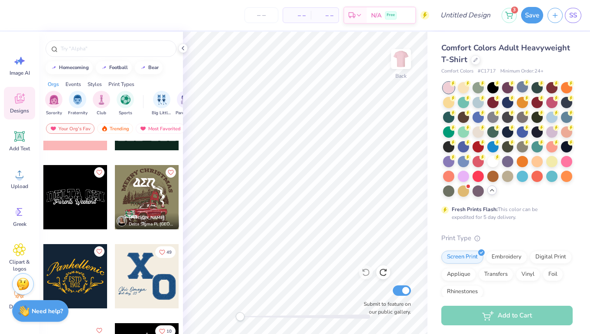
scroll to position [9212, 0]
click at [75, 210] on div at bounding box center [75, 196] width 64 height 64
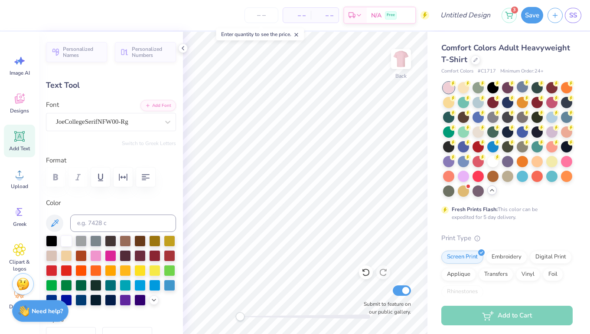
scroll to position [0, 0]
type textarea "Executives"
type input "7.21"
type input "1.18"
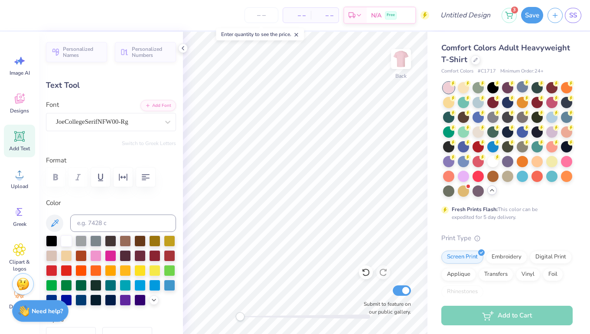
type input "4.51"
type textarea "Parents"
type textarea "Dance Marathon"
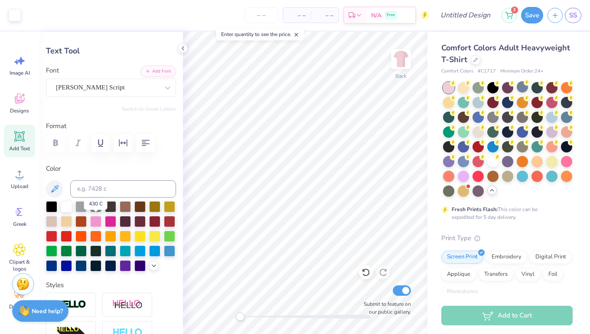
scroll to position [41, 0]
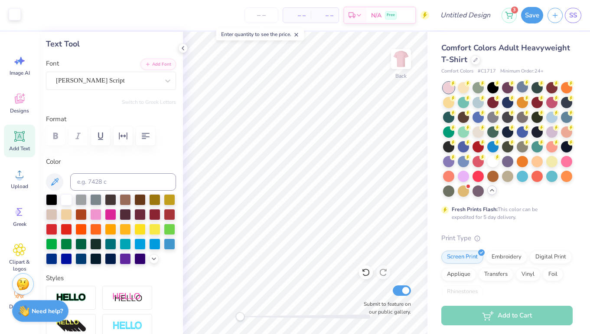
click at [17, 16] on div at bounding box center [15, 14] width 12 height 12
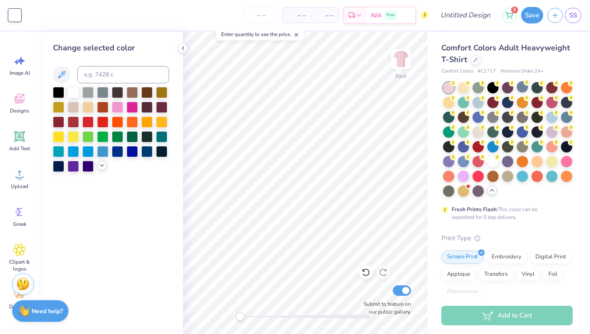
click at [103, 168] on icon at bounding box center [101, 165] width 7 height 7
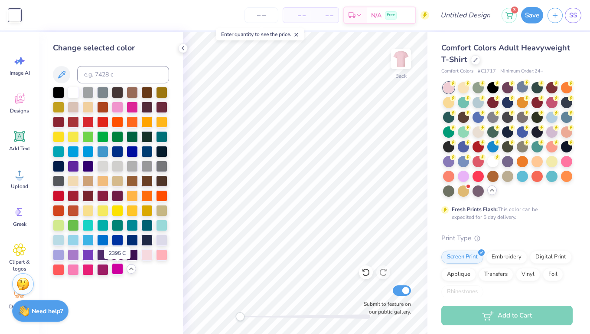
click at [117, 270] on div at bounding box center [117, 268] width 11 height 11
click at [92, 271] on div at bounding box center [87, 268] width 11 height 11
click at [127, 108] on div at bounding box center [132, 106] width 11 height 11
click at [121, 108] on div at bounding box center [117, 106] width 11 height 11
click at [137, 105] on div at bounding box center [132, 106] width 11 height 11
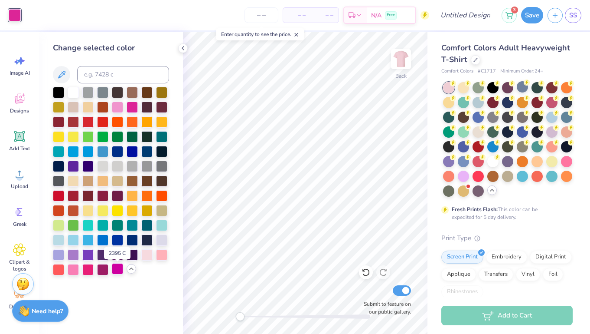
click at [118, 268] on div at bounding box center [117, 268] width 11 height 11
click at [88, 268] on div at bounding box center [87, 268] width 11 height 11
click at [75, 272] on div at bounding box center [73, 268] width 11 height 11
click at [117, 108] on div at bounding box center [117, 106] width 11 height 11
click at [88, 273] on div at bounding box center [87, 268] width 11 height 11
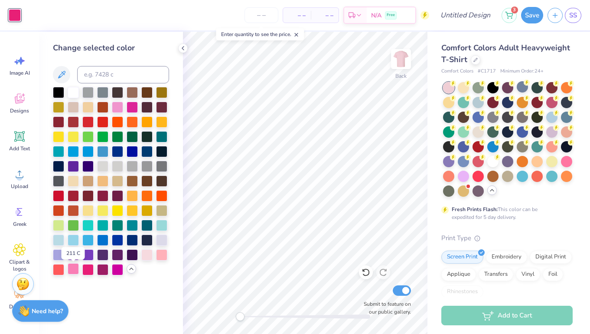
click at [72, 271] on div at bounding box center [73, 268] width 11 height 11
click at [86, 271] on div at bounding box center [87, 268] width 11 height 11
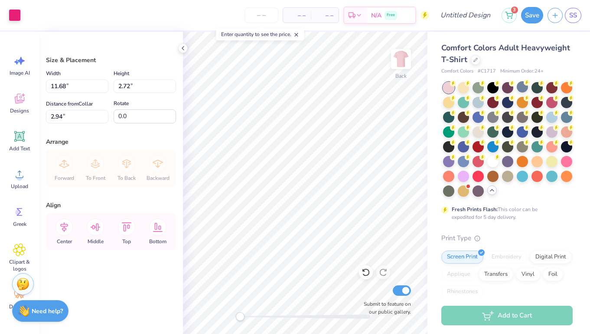
type input "12.50"
type input "2.91"
type input "13.34"
type input "3.11"
type input "3.72"
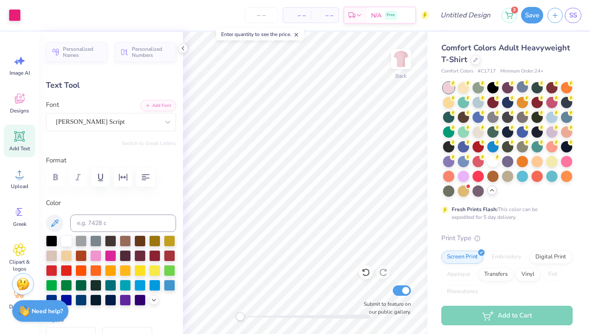
type input "5.86"
